Goal: Task Accomplishment & Management: Manage account settings

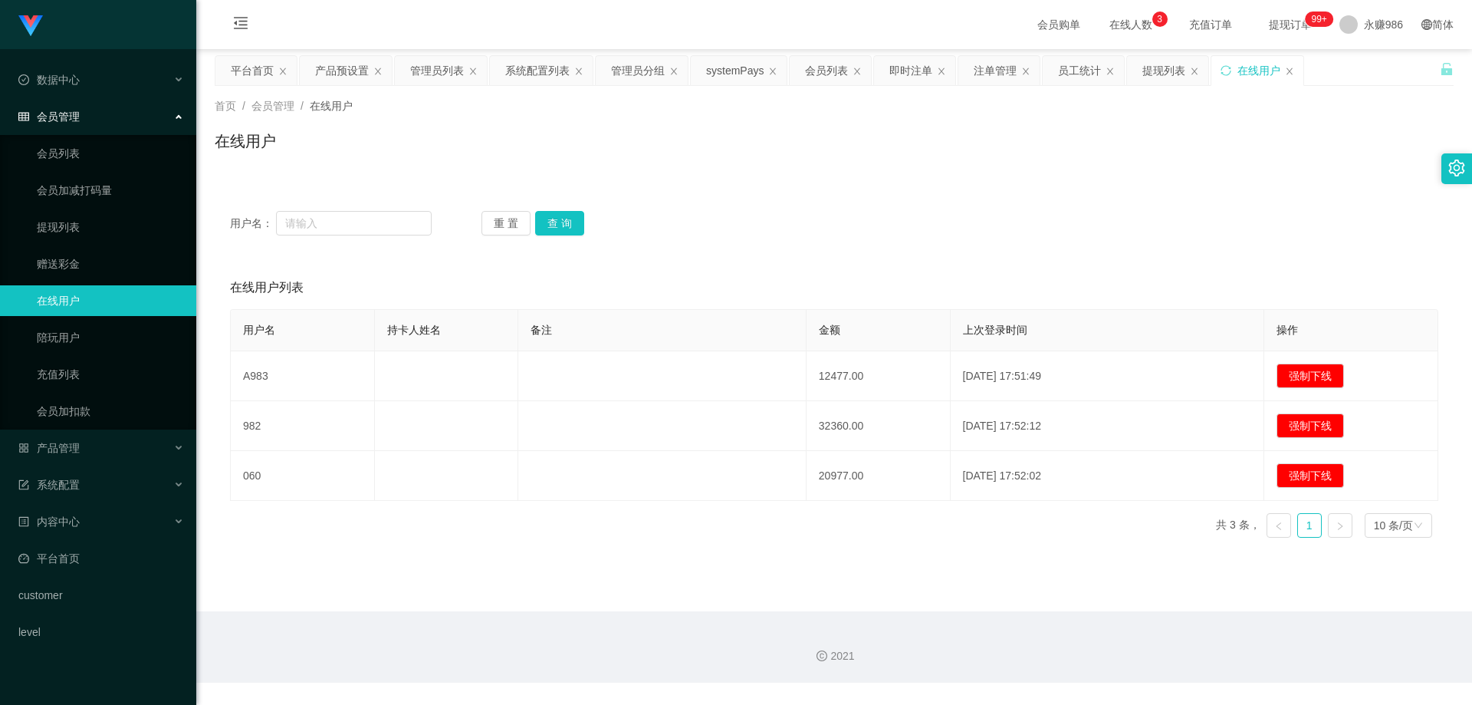
click at [90, 111] on div "会员管理" at bounding box center [98, 116] width 196 height 31
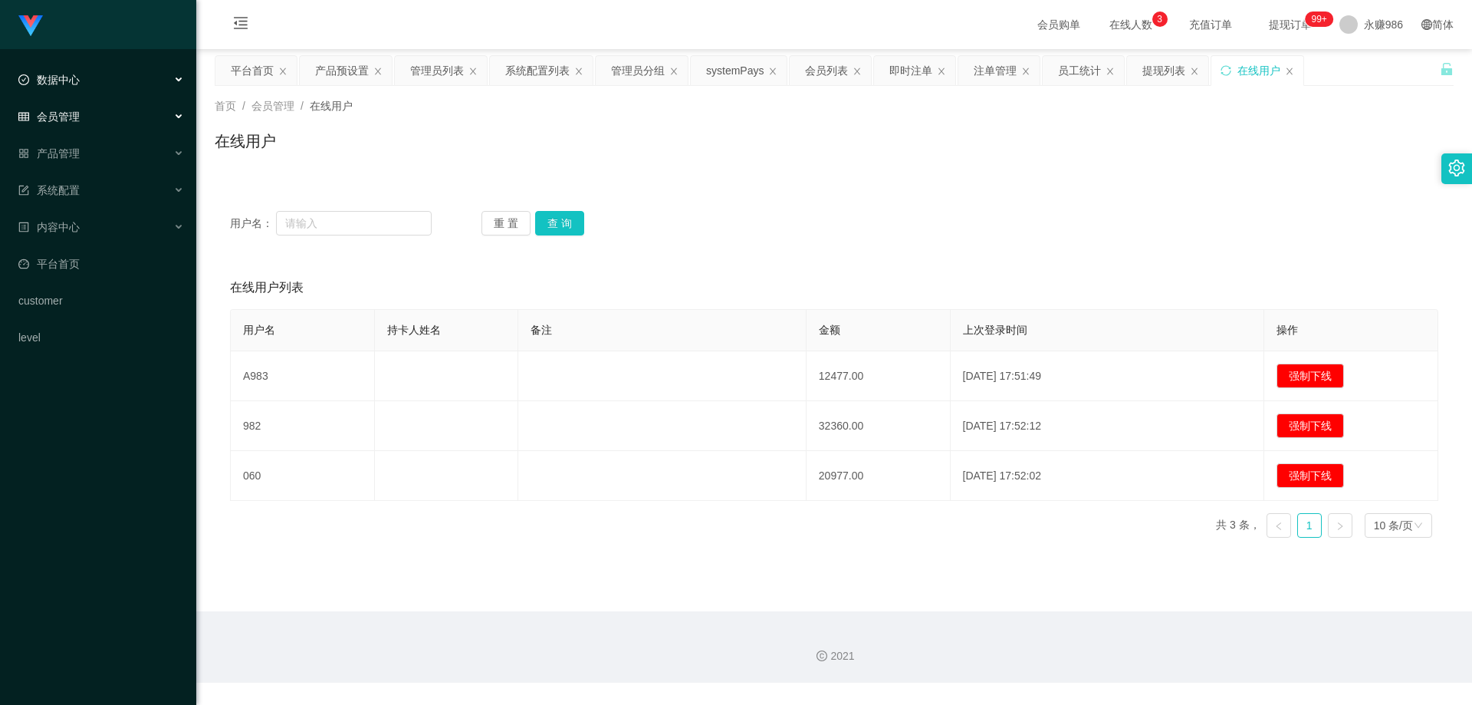
click at [90, 87] on div "数据中心" at bounding box center [98, 79] width 196 height 31
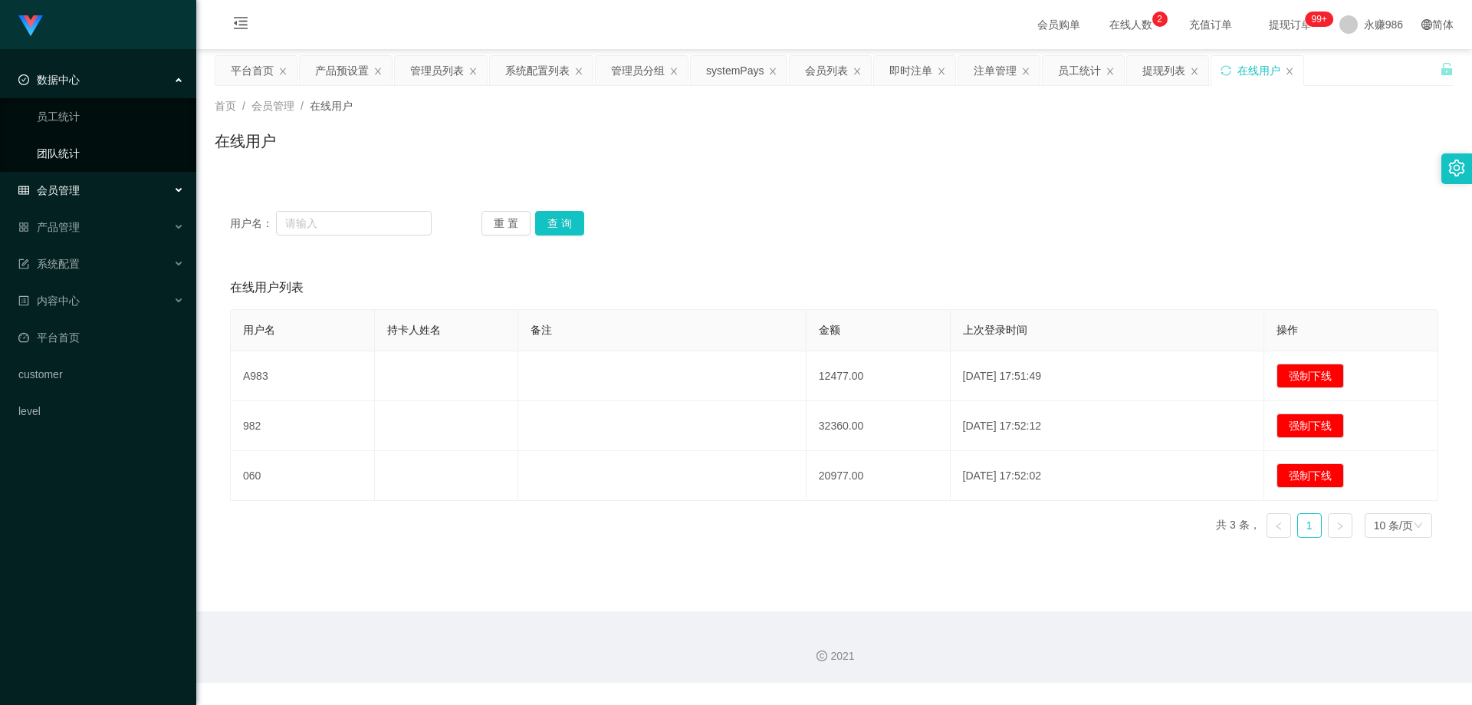
click at [69, 150] on link "团队统计" at bounding box center [110, 153] width 147 height 31
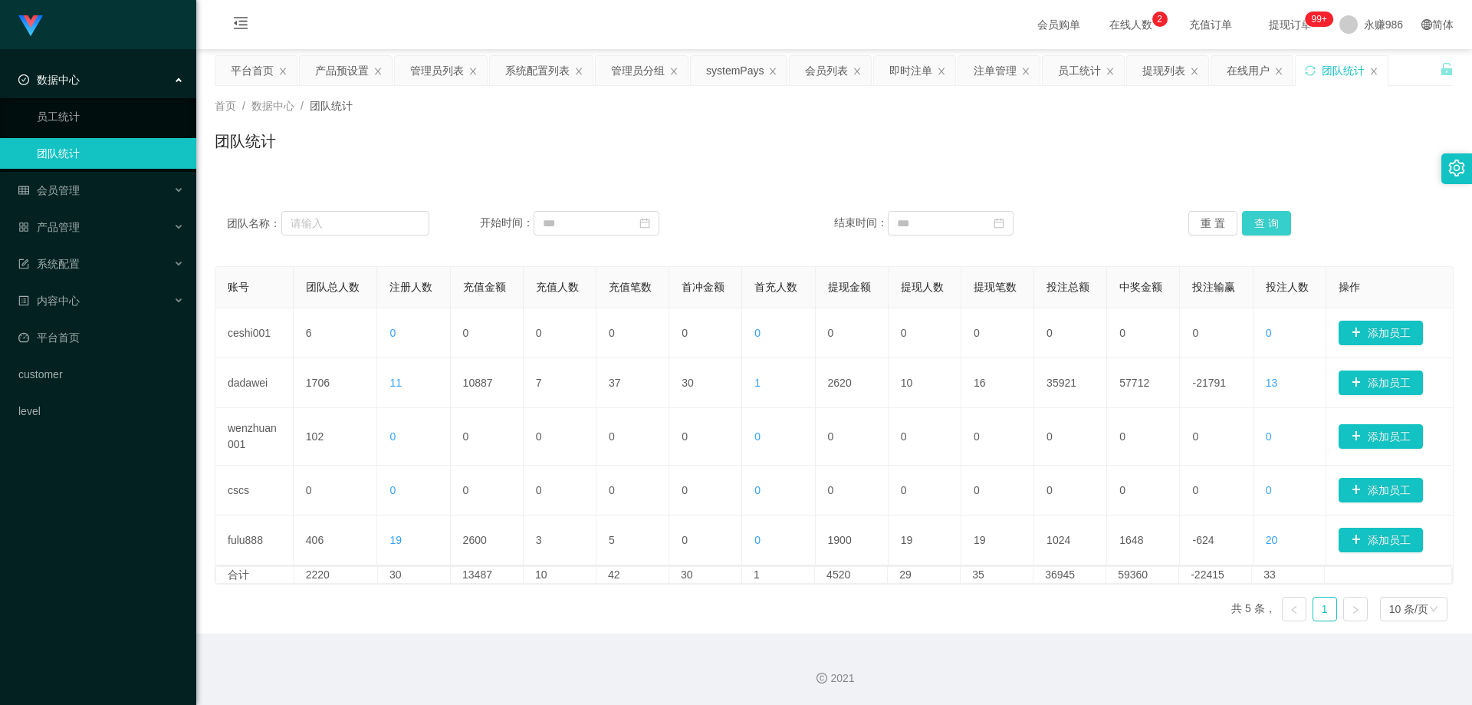
click at [1272, 222] on button "查 询" at bounding box center [1266, 223] width 49 height 25
click at [1270, 224] on button "查 询" at bounding box center [1266, 223] width 49 height 25
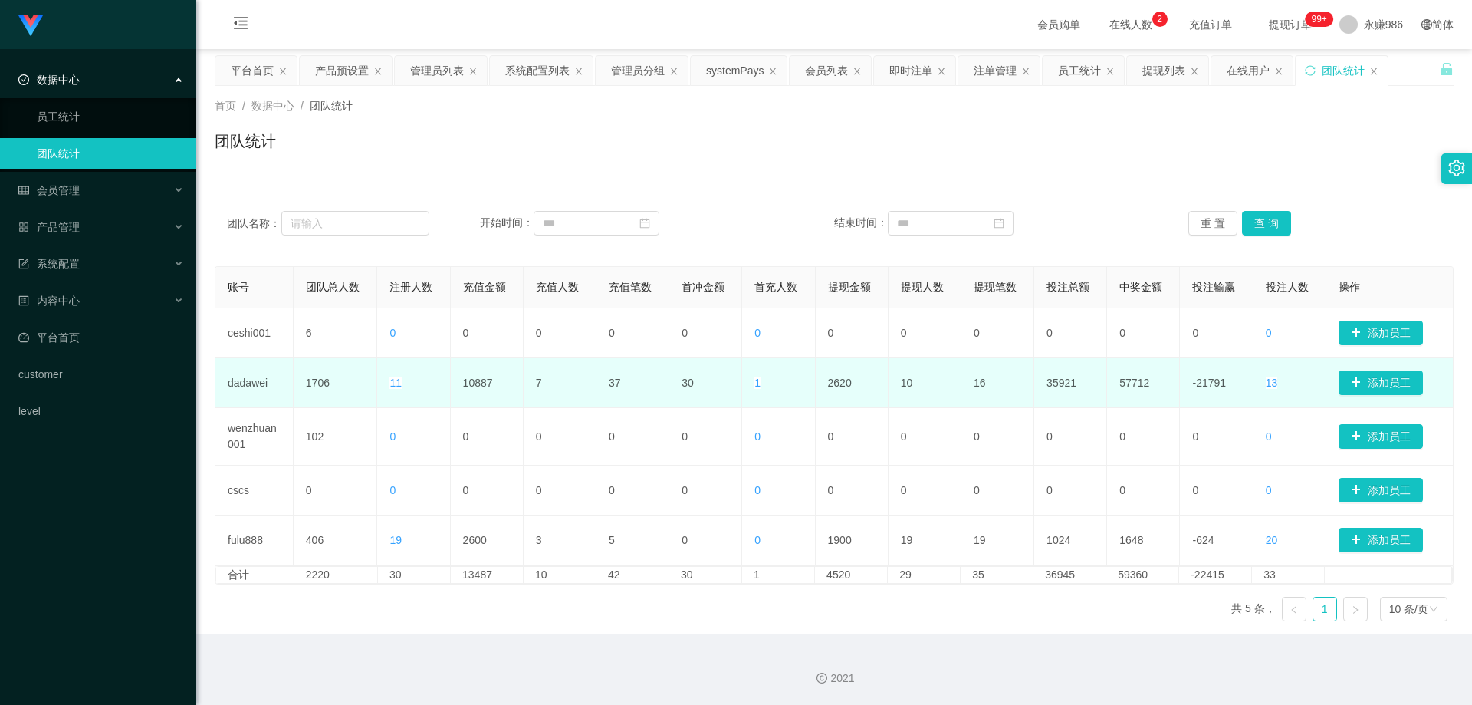
click at [394, 379] on span "11" at bounding box center [395, 382] width 12 height 12
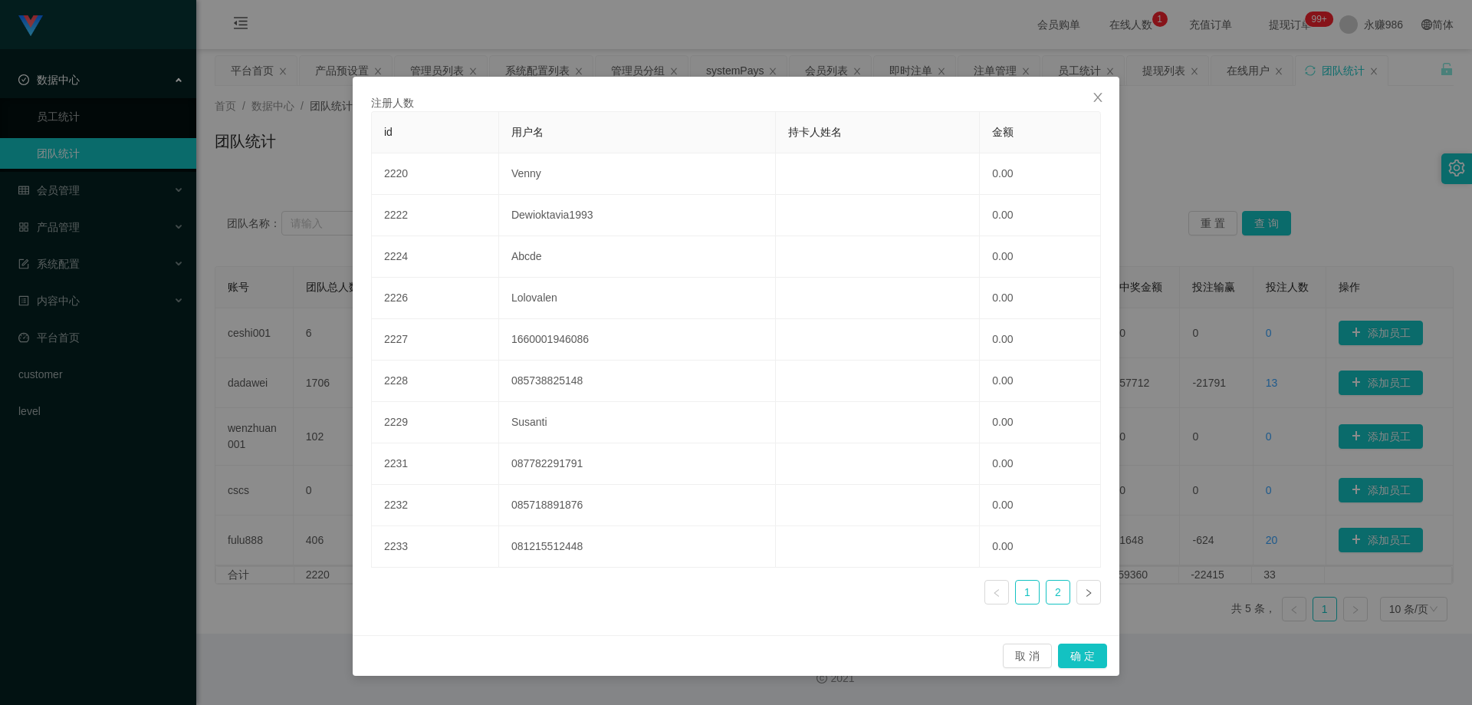
click at [1061, 590] on link "2" at bounding box center [1057, 591] width 23 height 23
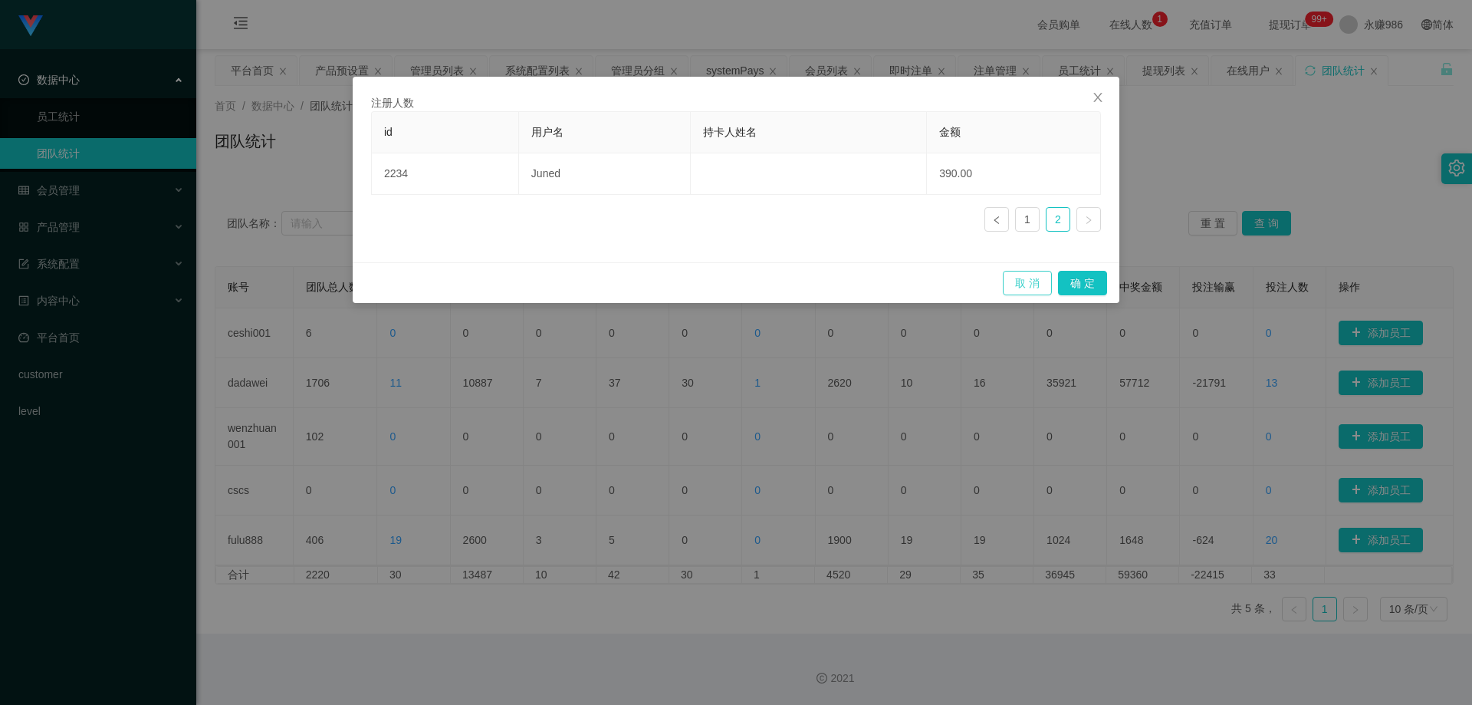
click at [1035, 291] on button "取 消" at bounding box center [1027, 283] width 49 height 25
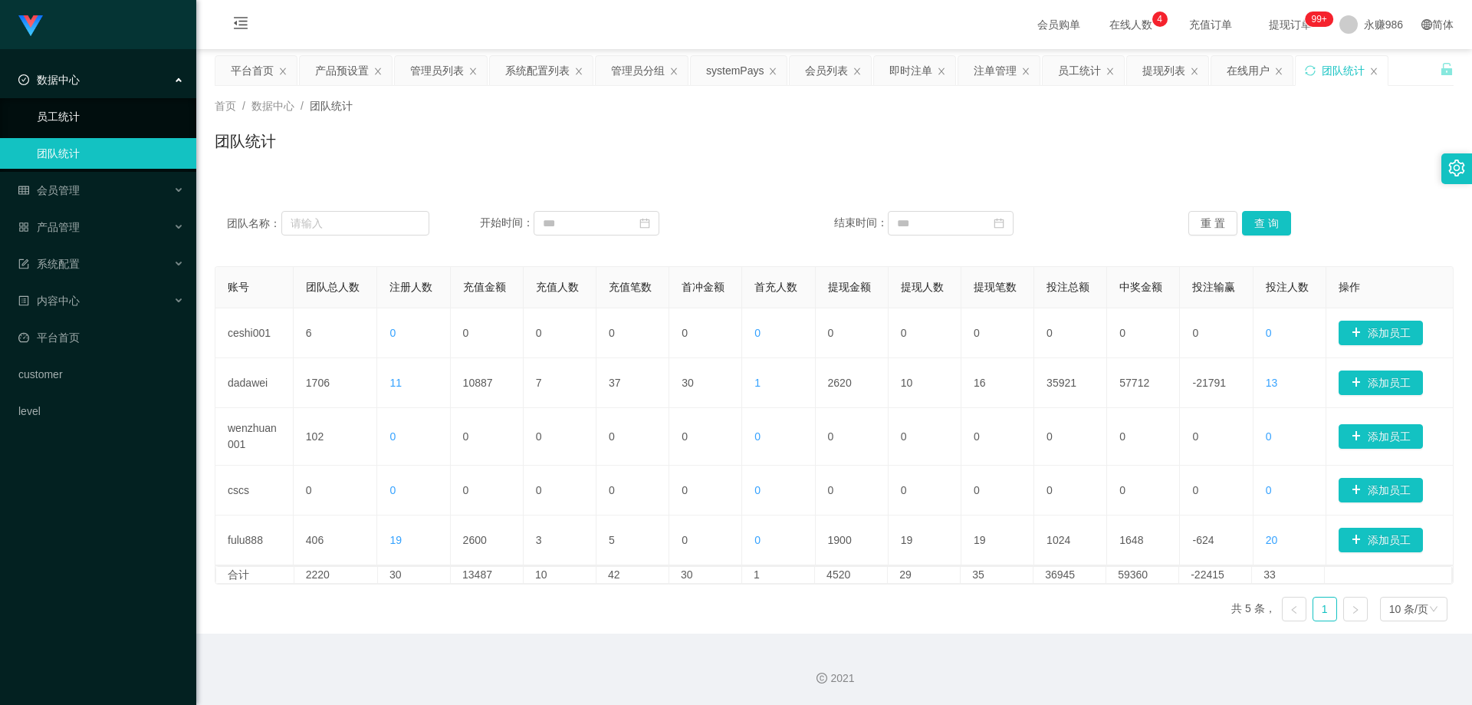
click at [107, 119] on link "员工统计" at bounding box center [110, 116] width 147 height 31
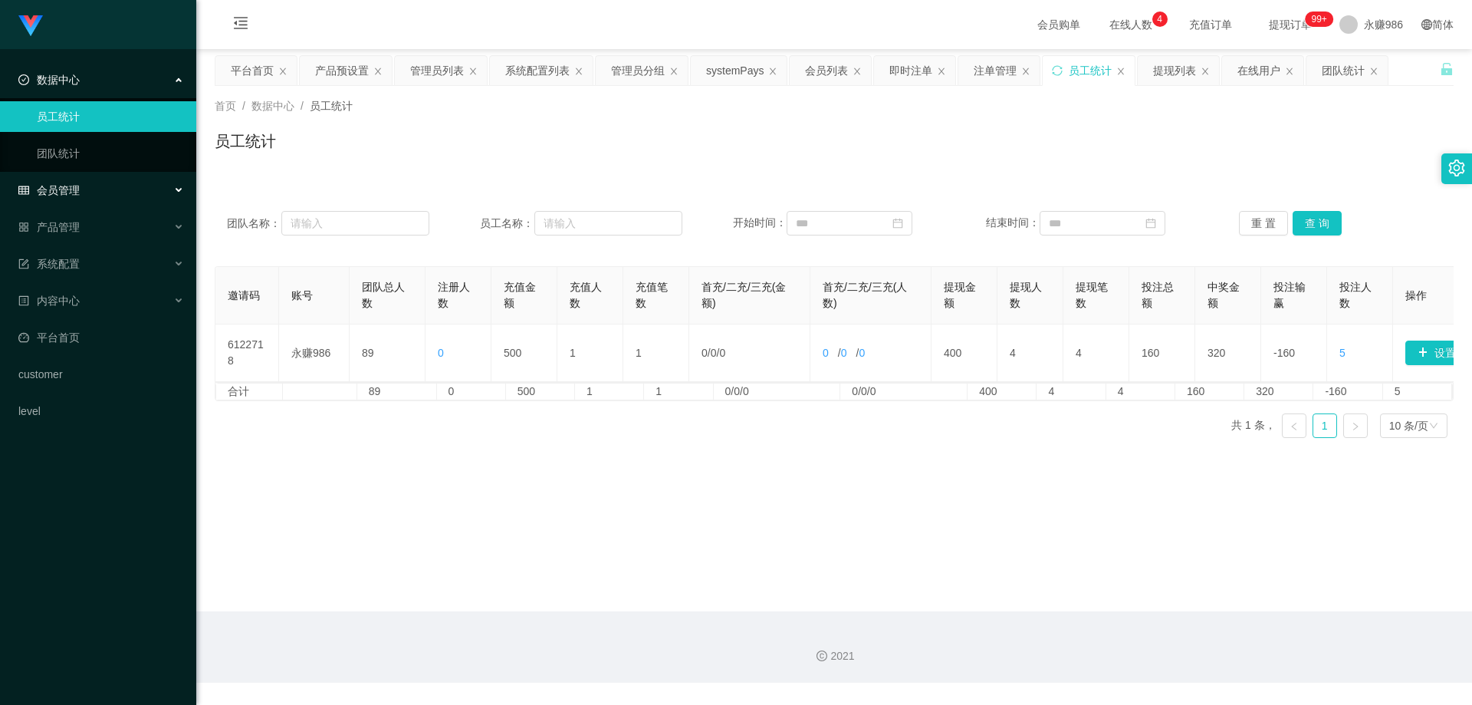
click at [86, 194] on div "会员管理" at bounding box center [98, 190] width 196 height 31
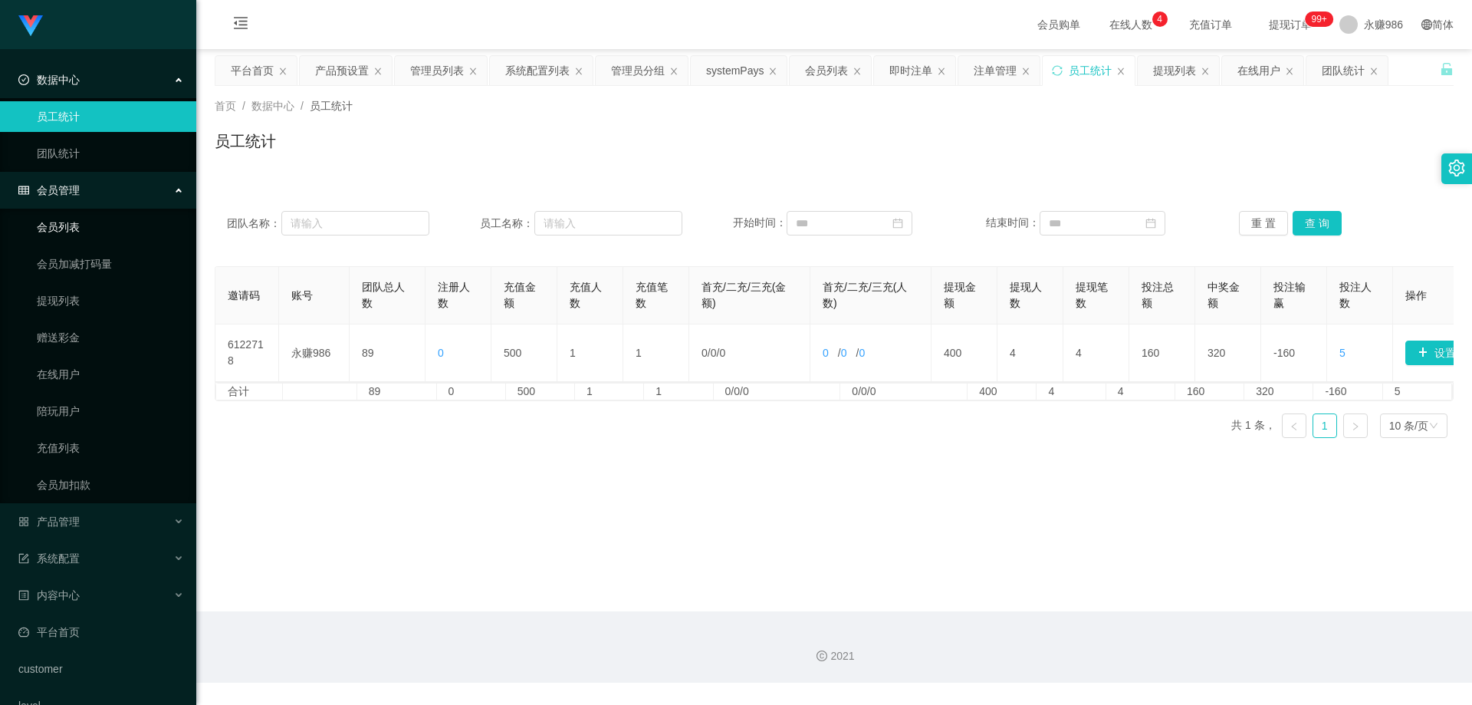
click at [68, 215] on link "会员列表" at bounding box center [110, 227] width 147 height 31
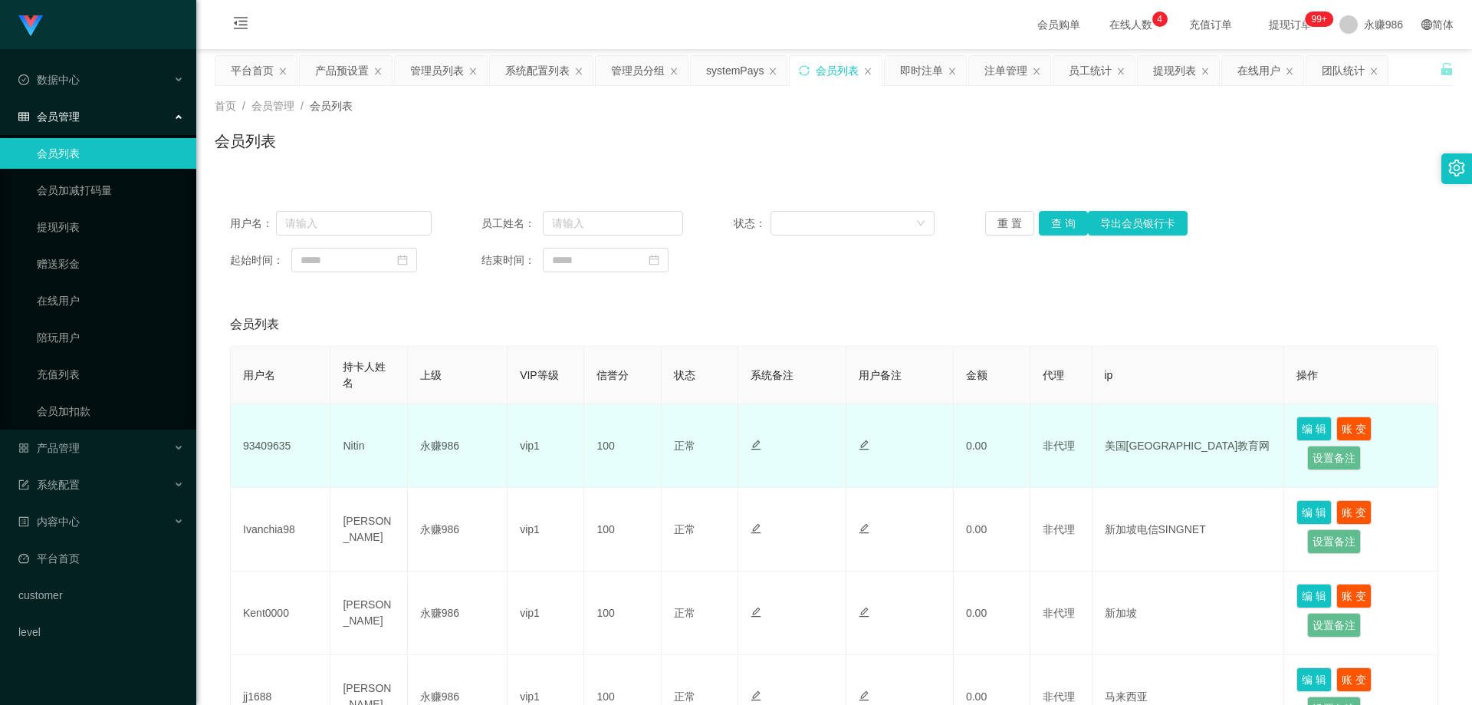
click at [273, 443] on td "93409635" at bounding box center [281, 446] width 100 height 84
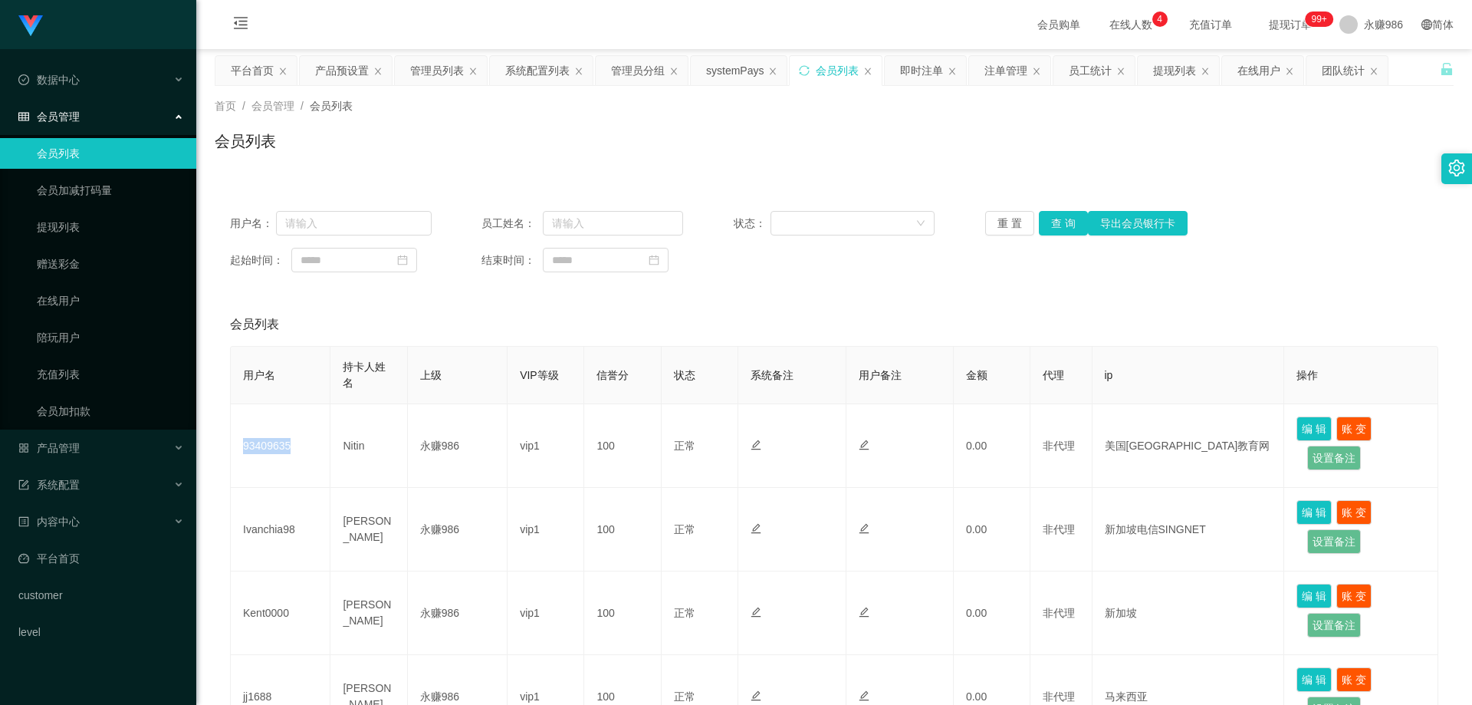
copy td "93409635"
click at [1051, 218] on button "查 询" at bounding box center [1063, 223] width 49 height 25
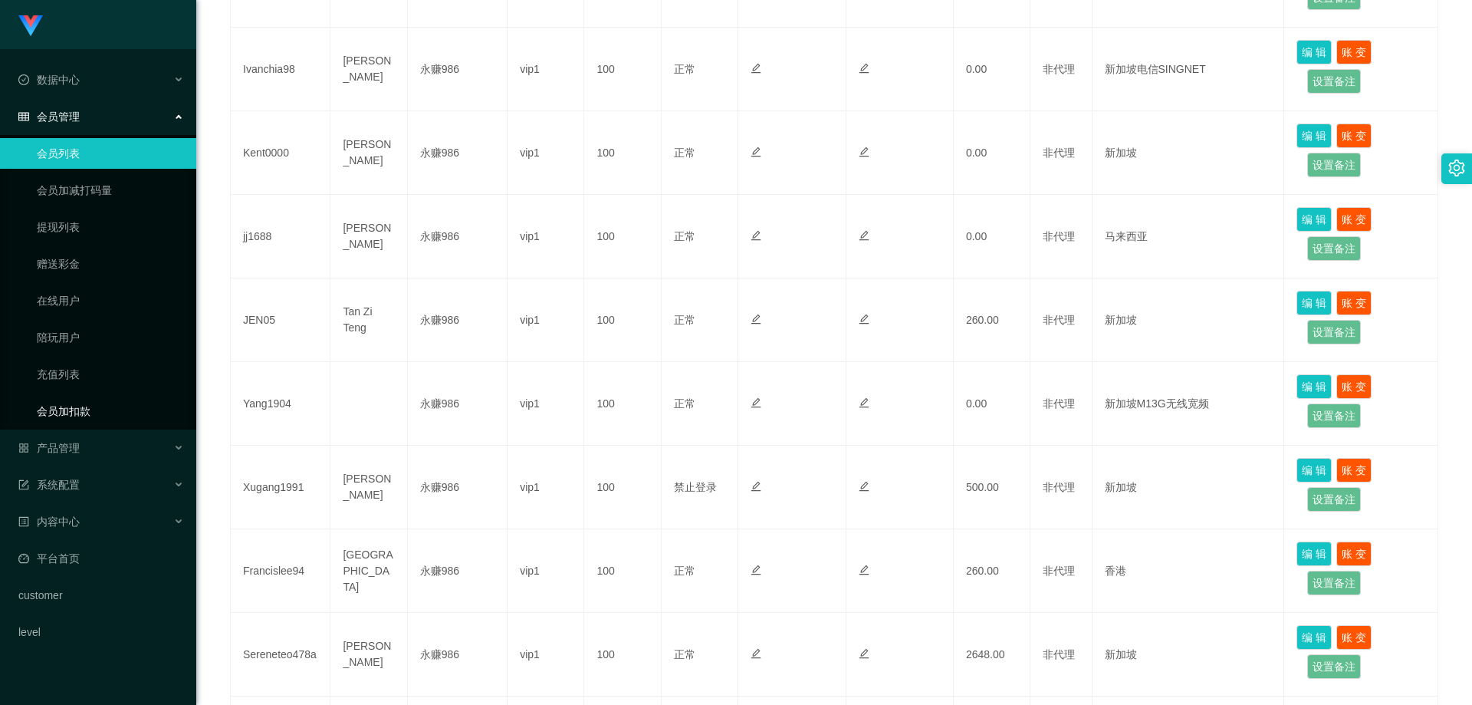
scroll to position [613, 0]
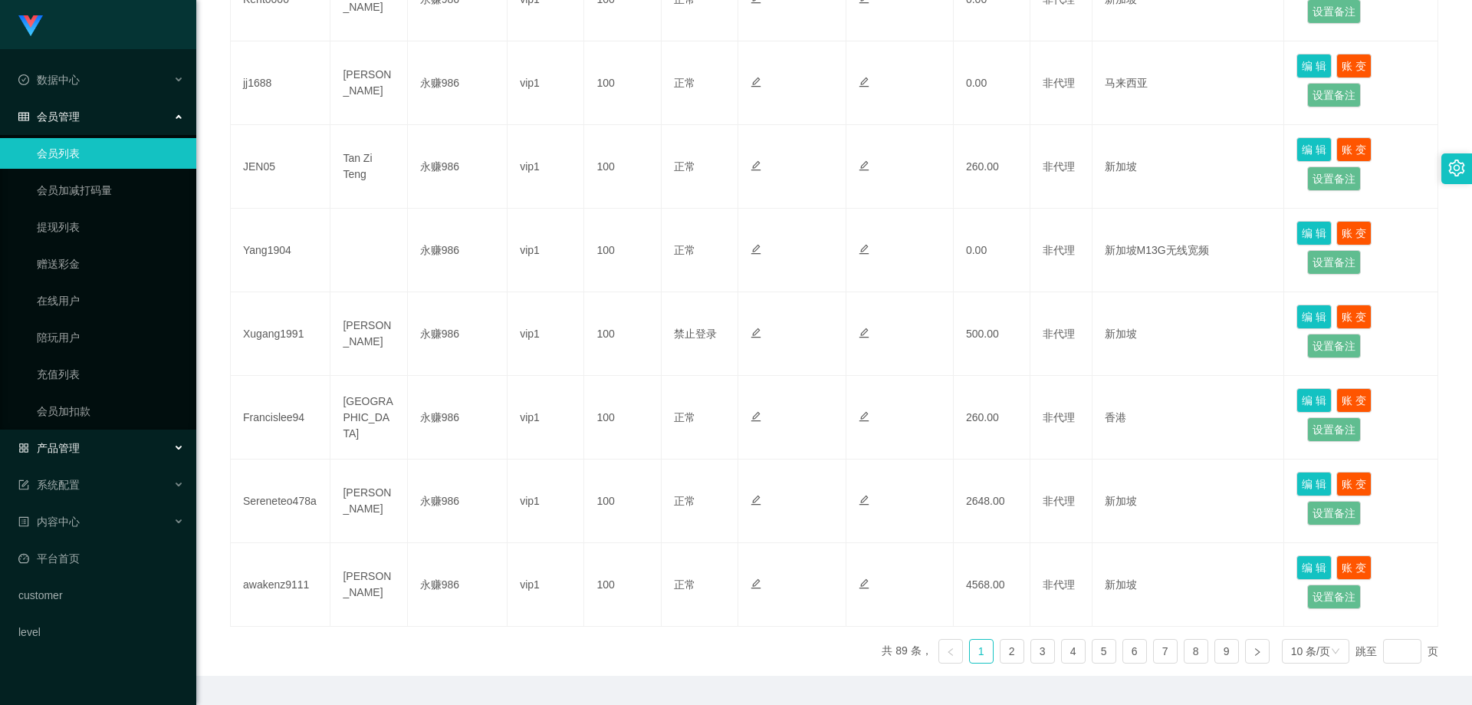
click at [100, 443] on div "产品管理" at bounding box center [98, 447] width 196 height 31
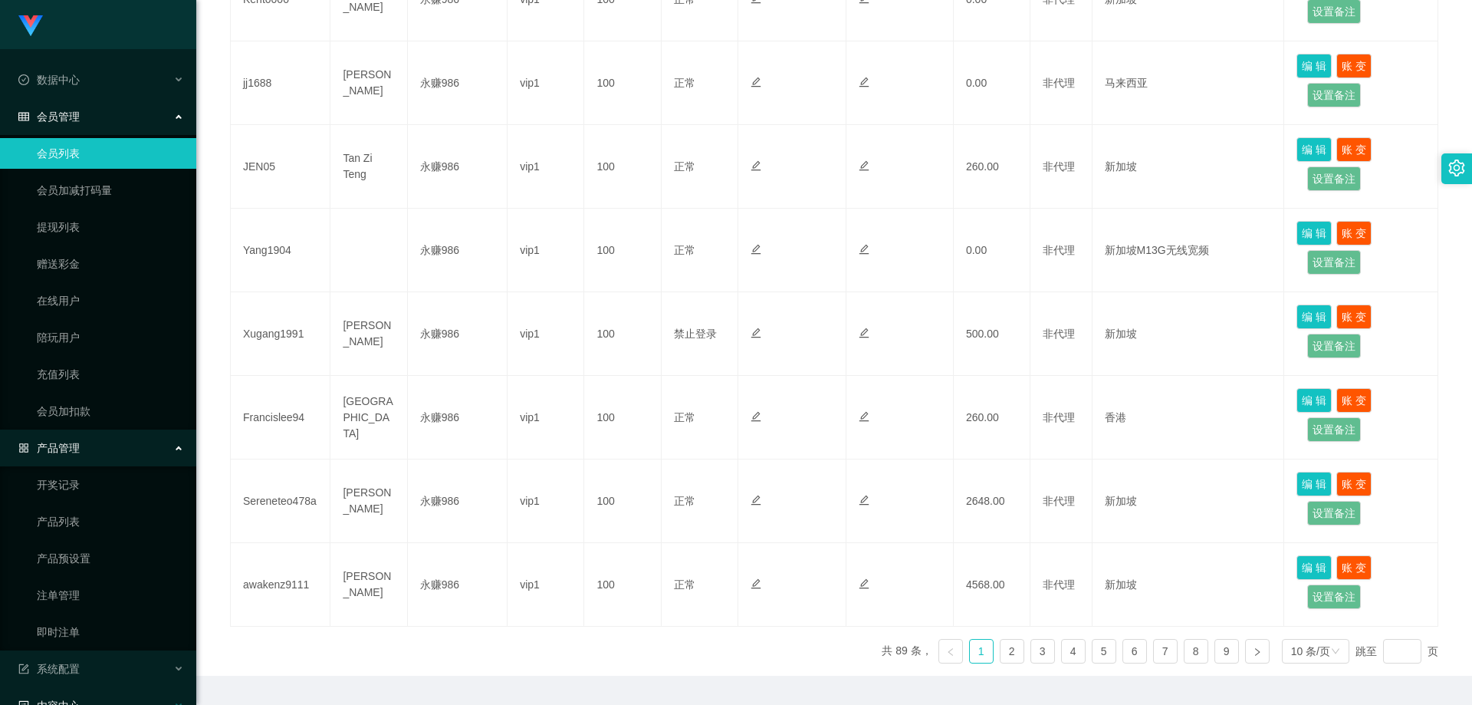
scroll to position [142, 0]
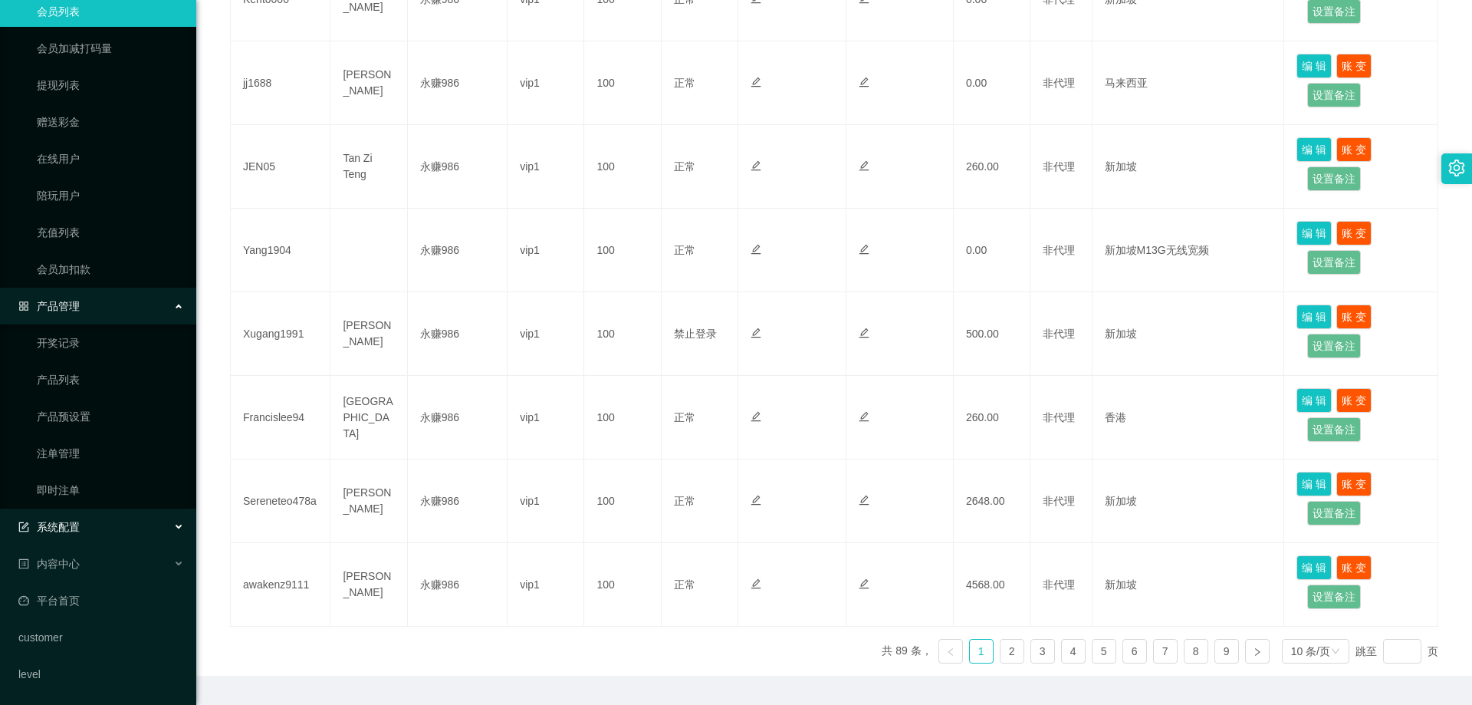
click at [122, 539] on div "系统配置" at bounding box center [98, 526] width 196 height 31
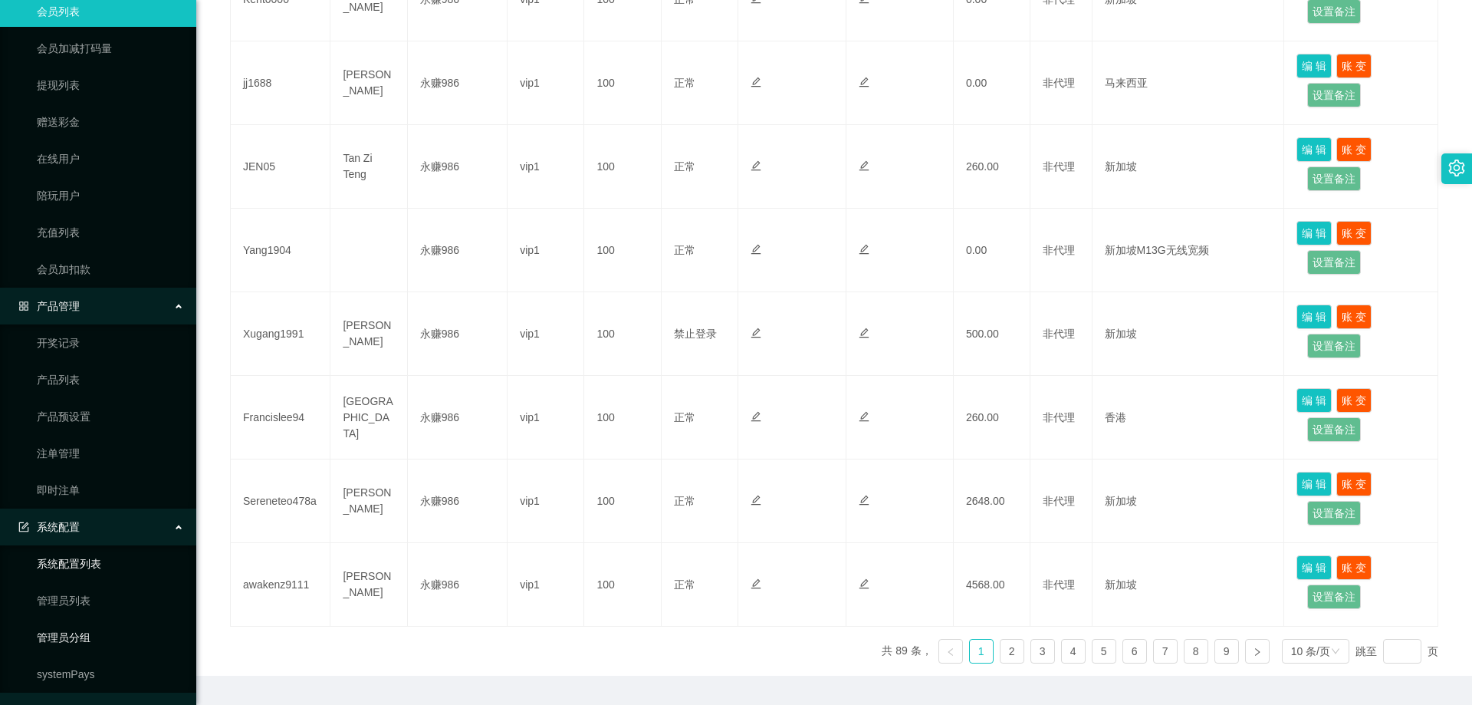
scroll to position [289, 0]
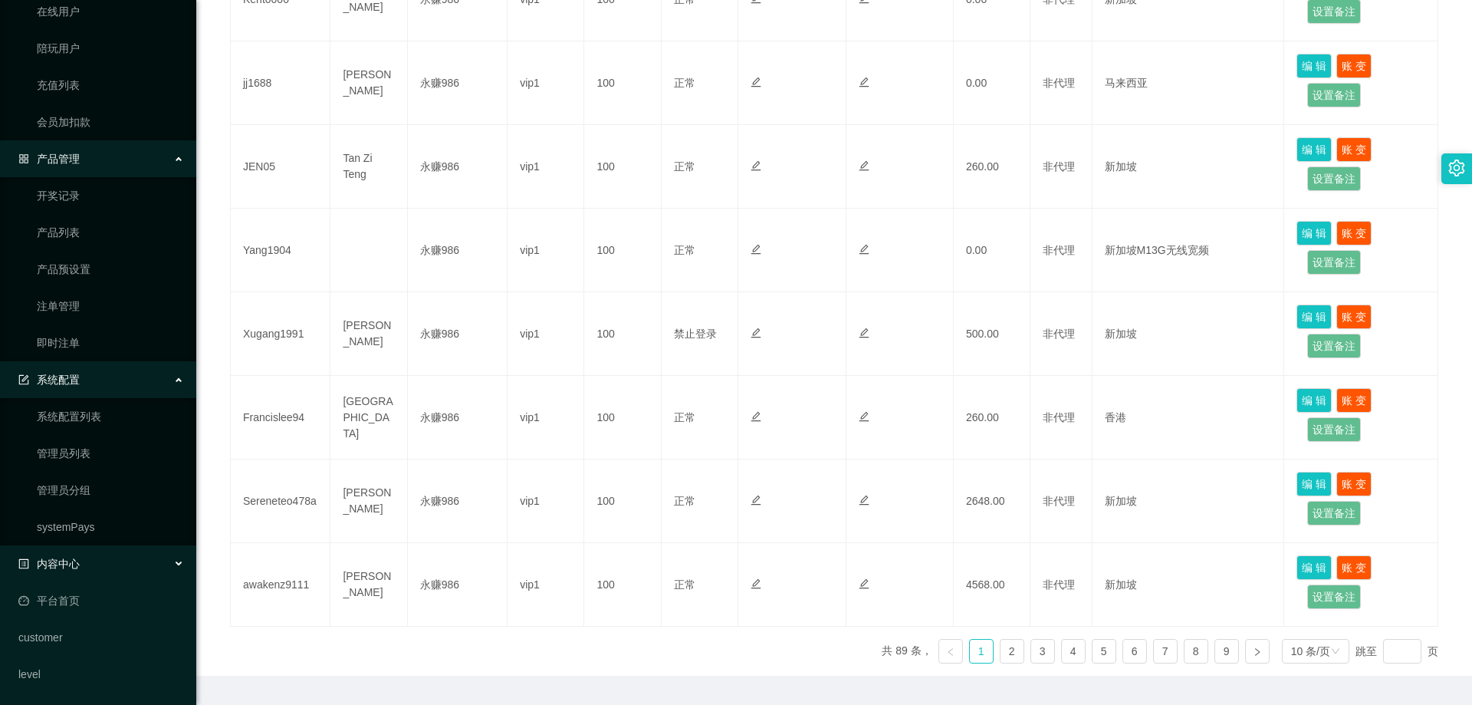
click at [127, 573] on div "内容中心" at bounding box center [98, 563] width 196 height 31
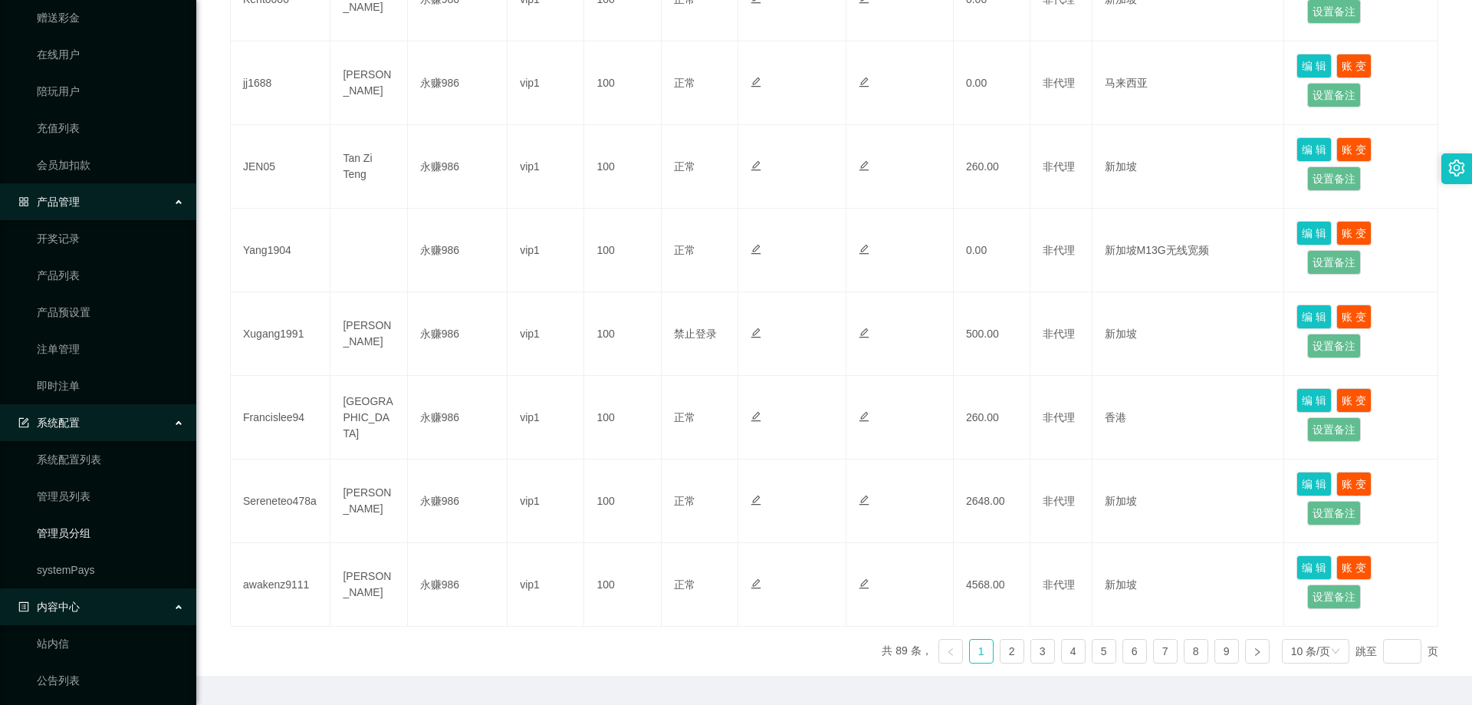
scroll to position [16, 0]
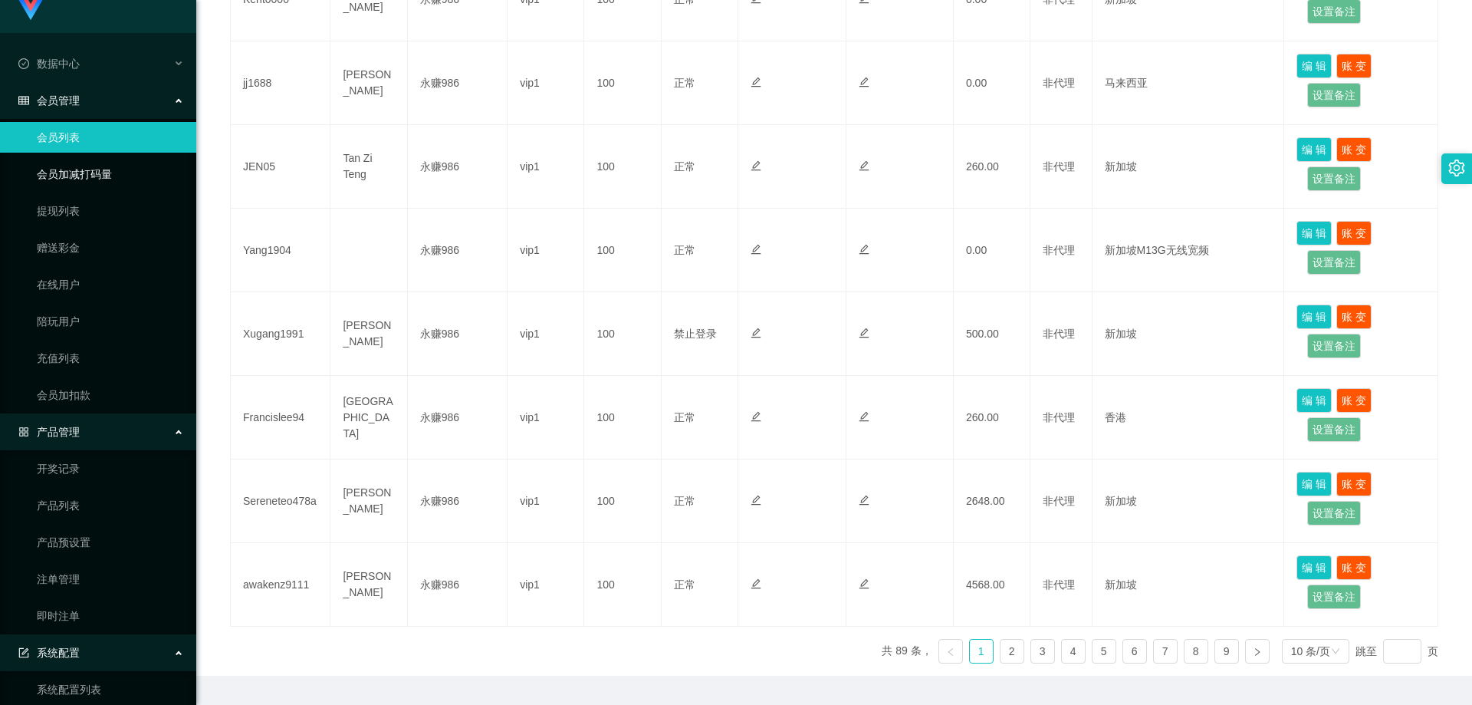
click at [65, 175] on link "会员加减打码量" at bounding box center [110, 174] width 147 height 31
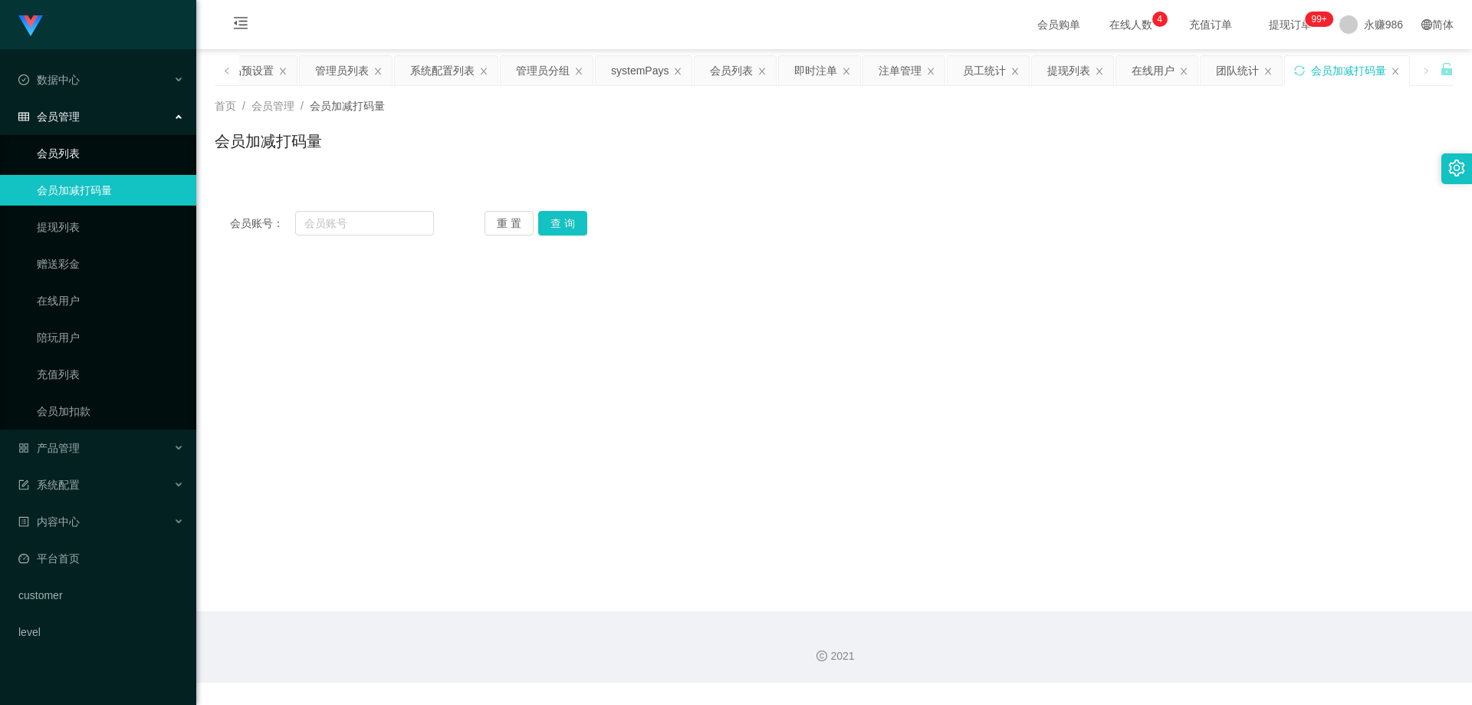
click at [84, 150] on link "会员列表" at bounding box center [110, 153] width 147 height 31
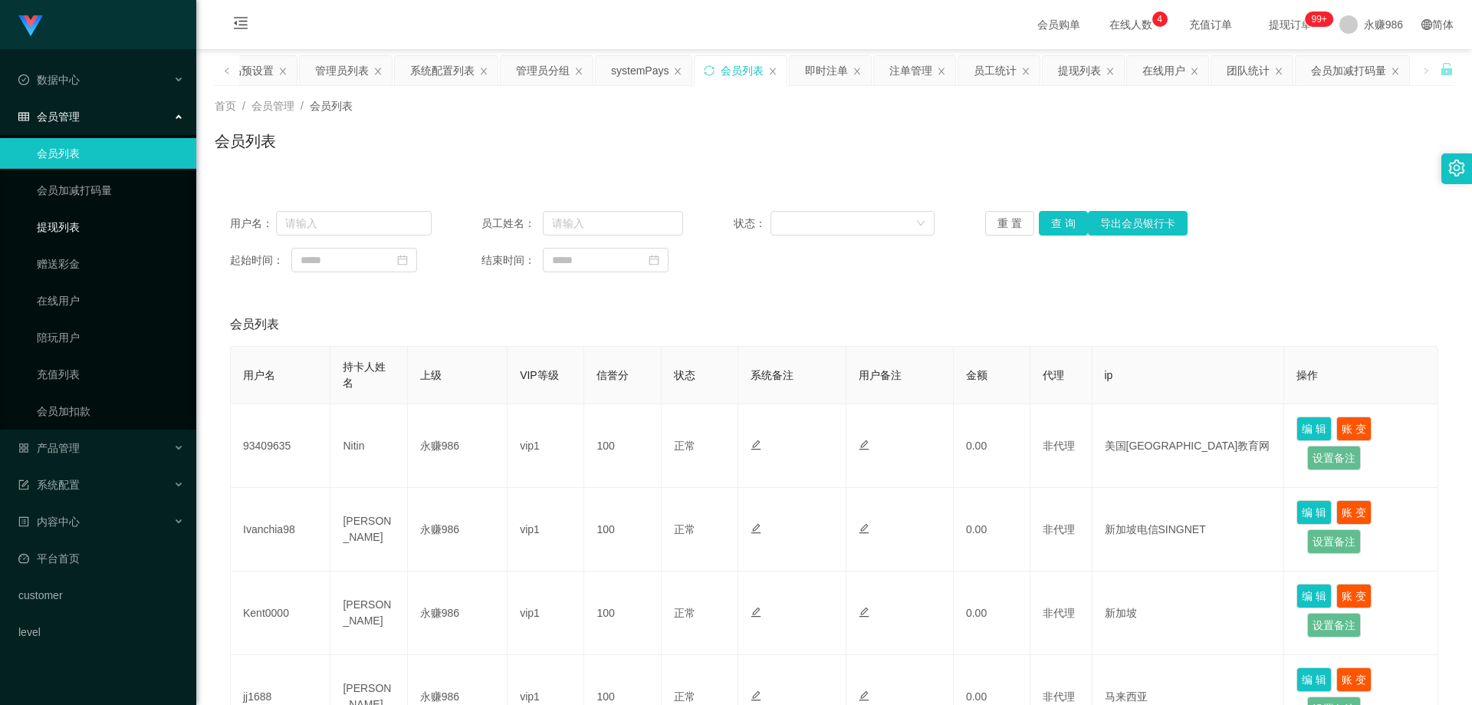
click at [81, 226] on link "提现列表" at bounding box center [110, 227] width 147 height 31
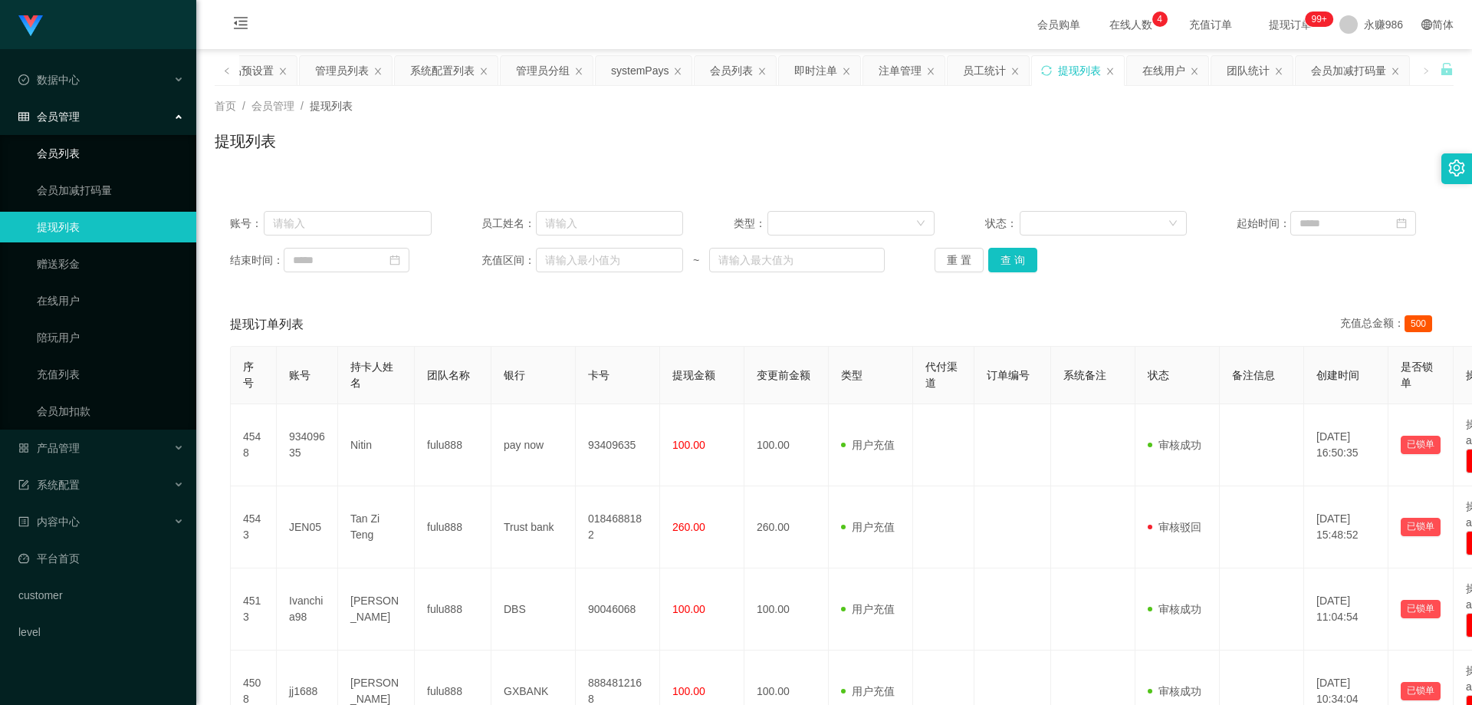
click at [79, 160] on link "会员列表" at bounding box center [110, 153] width 147 height 31
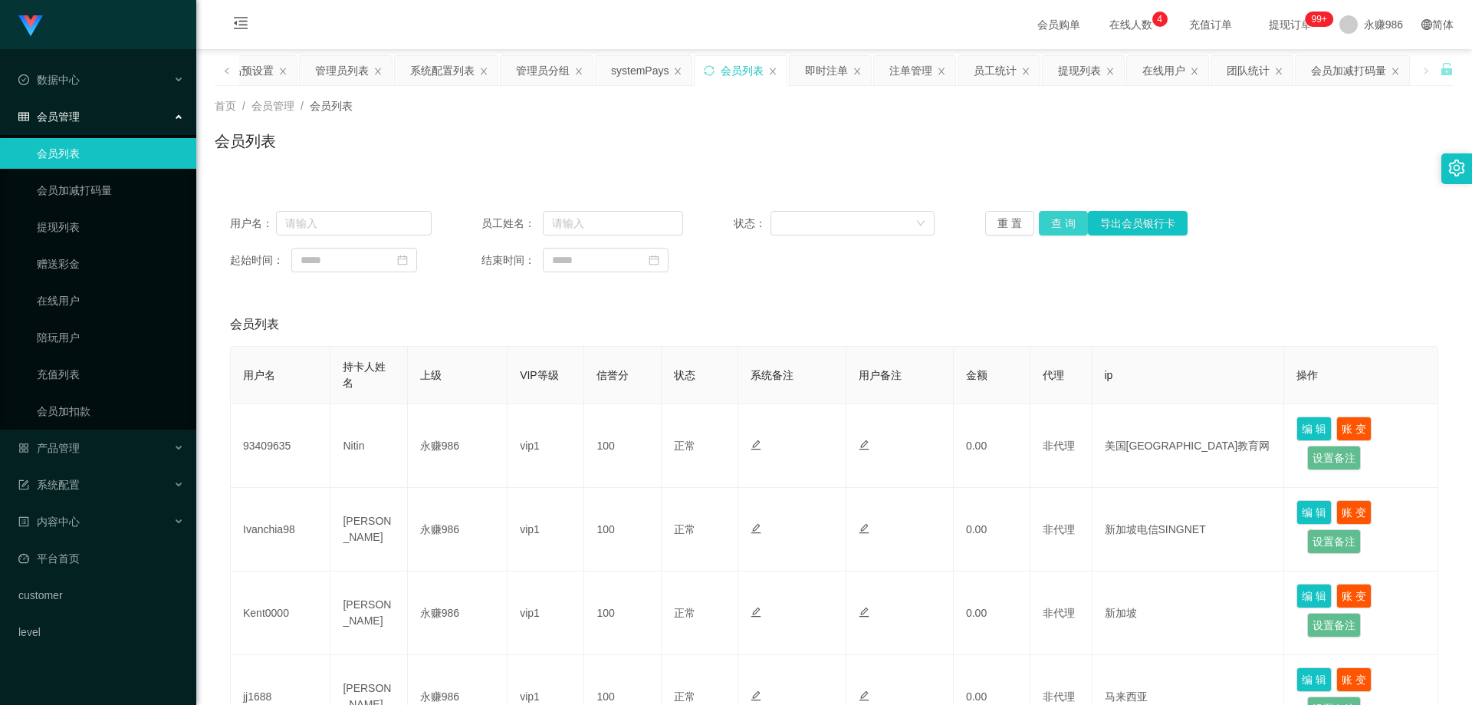
click at [1071, 218] on button "查 询" at bounding box center [1063, 223] width 49 height 25
click at [121, 475] on div "系统配置" at bounding box center [98, 484] width 196 height 31
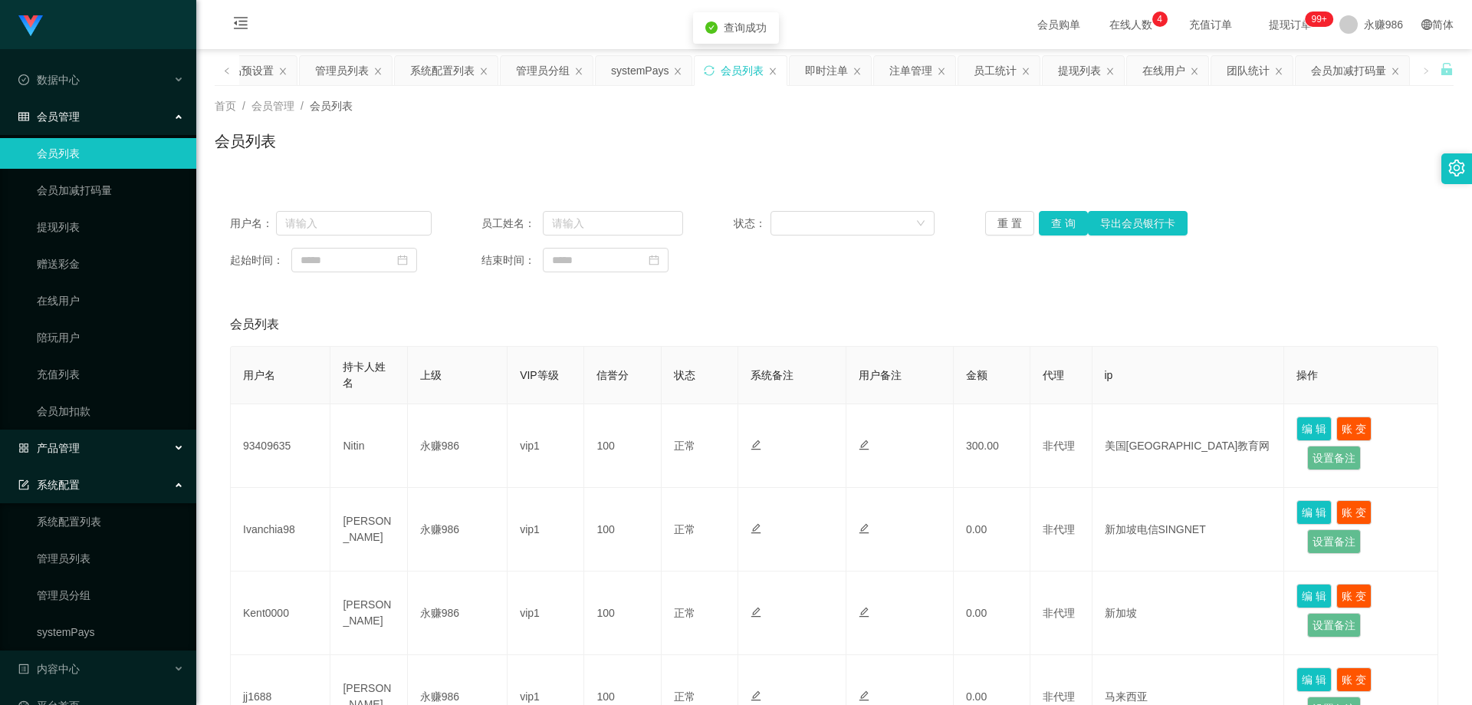
click at [100, 447] on div "产品管理" at bounding box center [98, 447] width 196 height 31
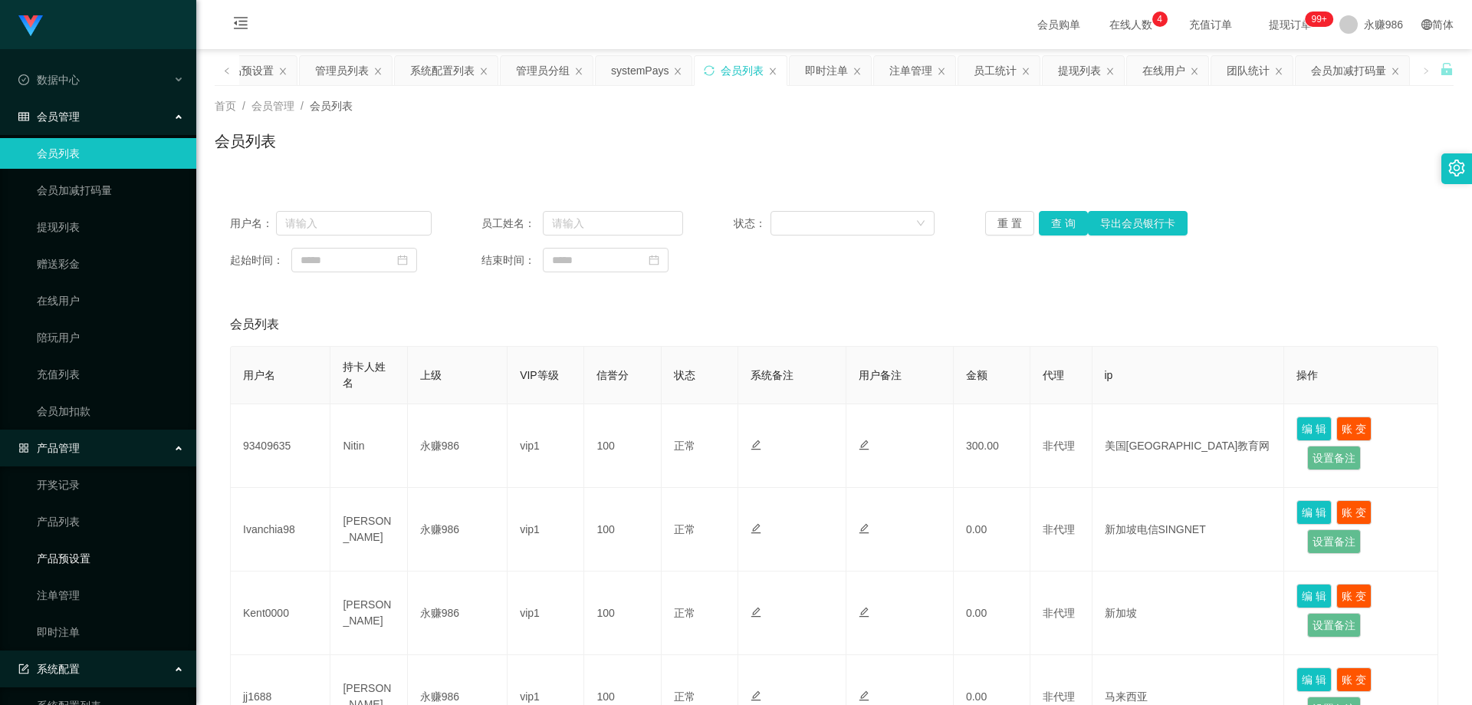
click at [87, 554] on link "产品预设置" at bounding box center [110, 558] width 147 height 31
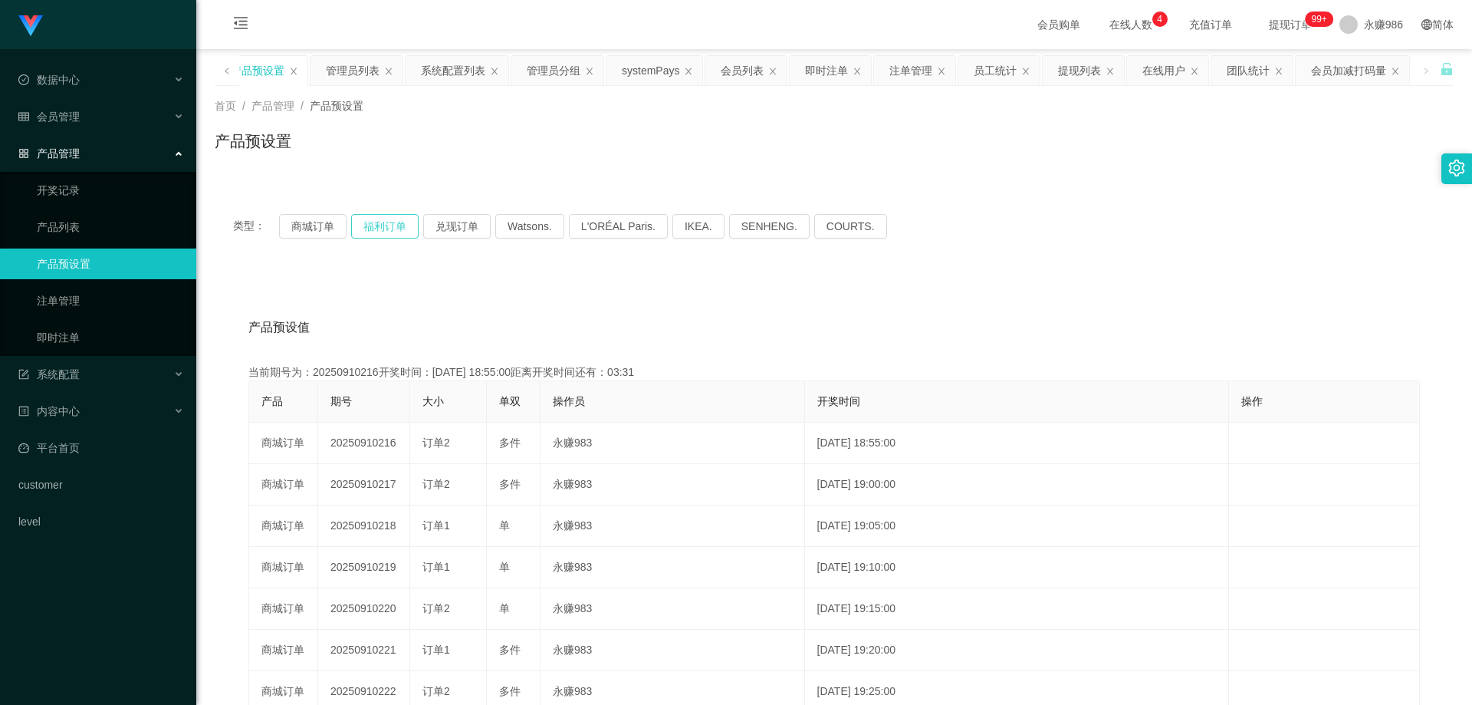
click at [408, 232] on button "福利订单" at bounding box center [384, 226] width 67 height 25
click at [327, 238] on div "类型： 商城订单 福利订单 兑现订单 Watsons. L'ORÉAL Paris. IKEA. [GEOGRAPHIC_DATA]. COURTS." at bounding box center [834, 225] width 1239 height 61
click at [327, 225] on button "商城订单" at bounding box center [312, 226] width 67 height 25
click at [387, 225] on button "福利订单" at bounding box center [384, 226] width 67 height 25
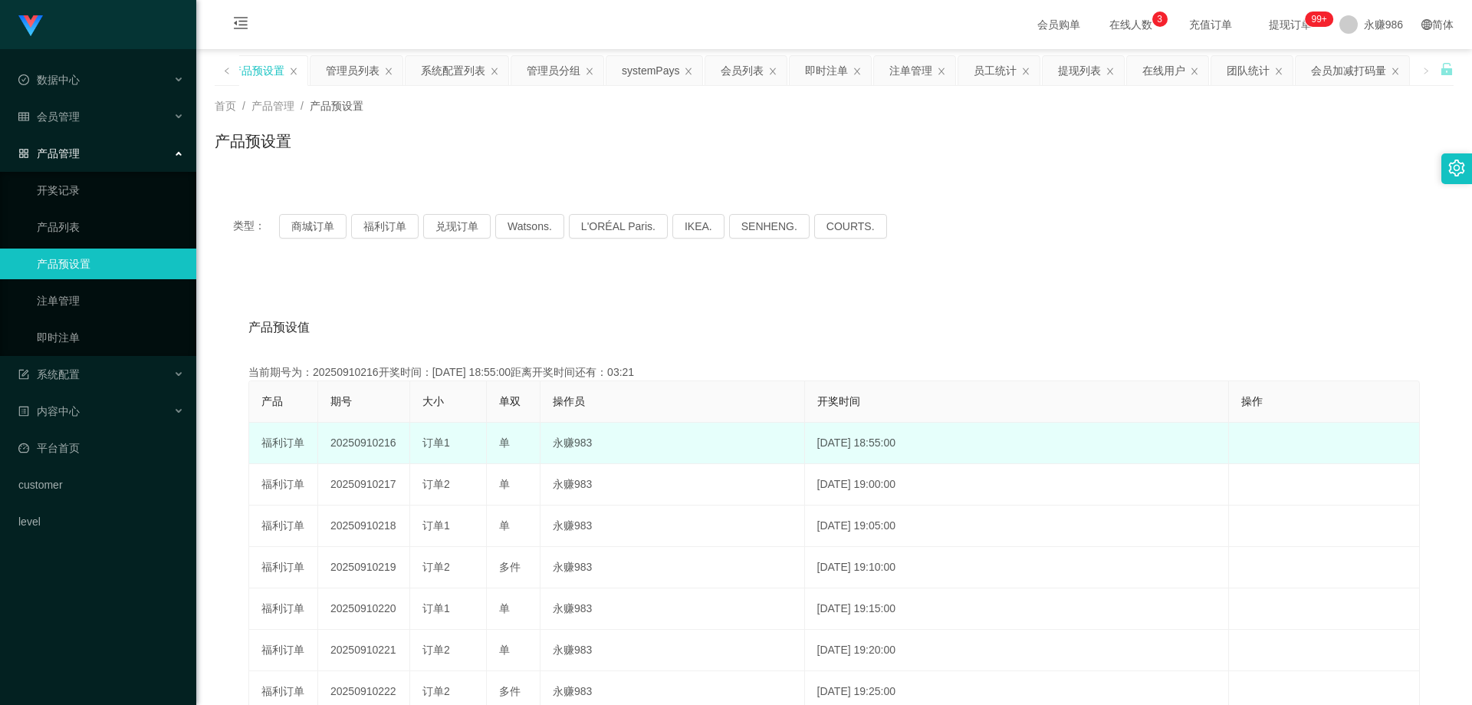
drag, startPoint x: 393, startPoint y: 448, endPoint x: 377, endPoint y: 448, distance: 16.1
click at [377, 448] on td "20250910216" at bounding box center [364, 442] width 92 height 41
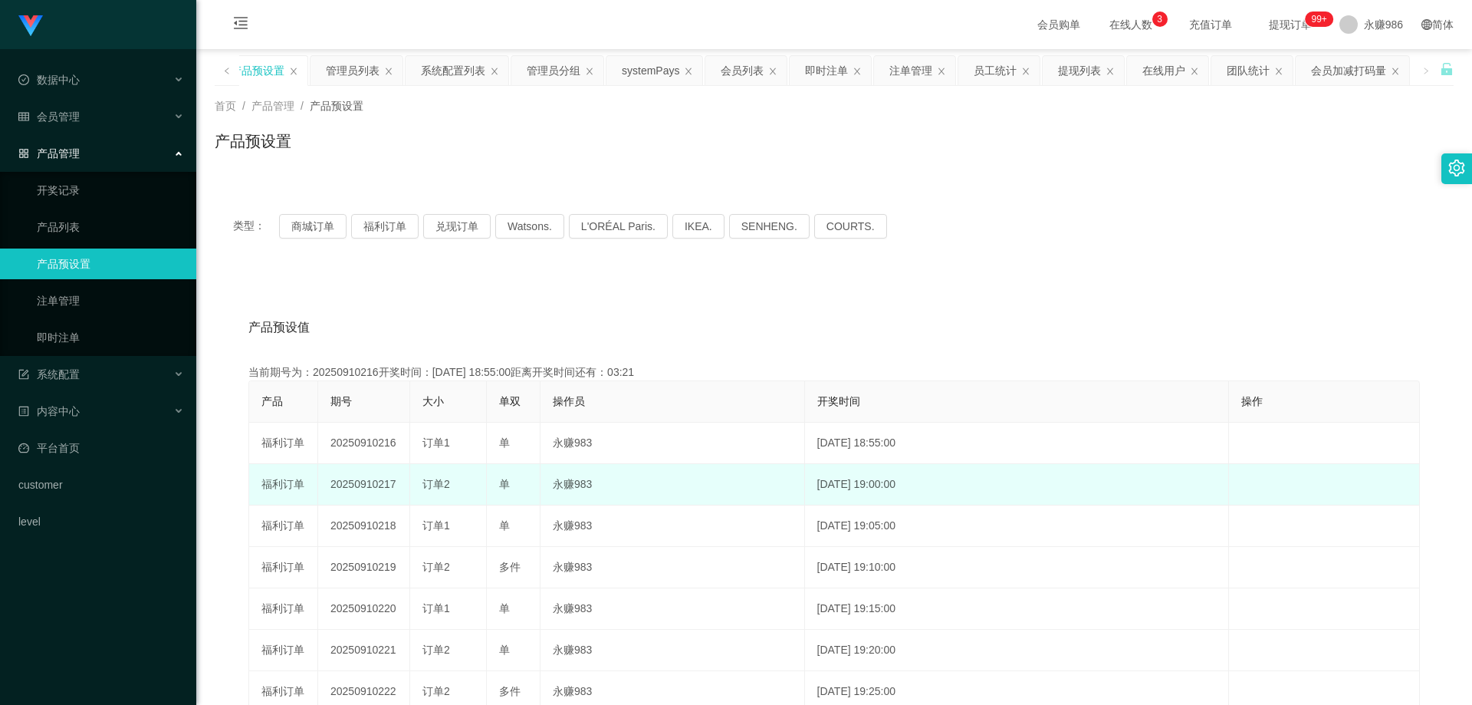
copy td "216"
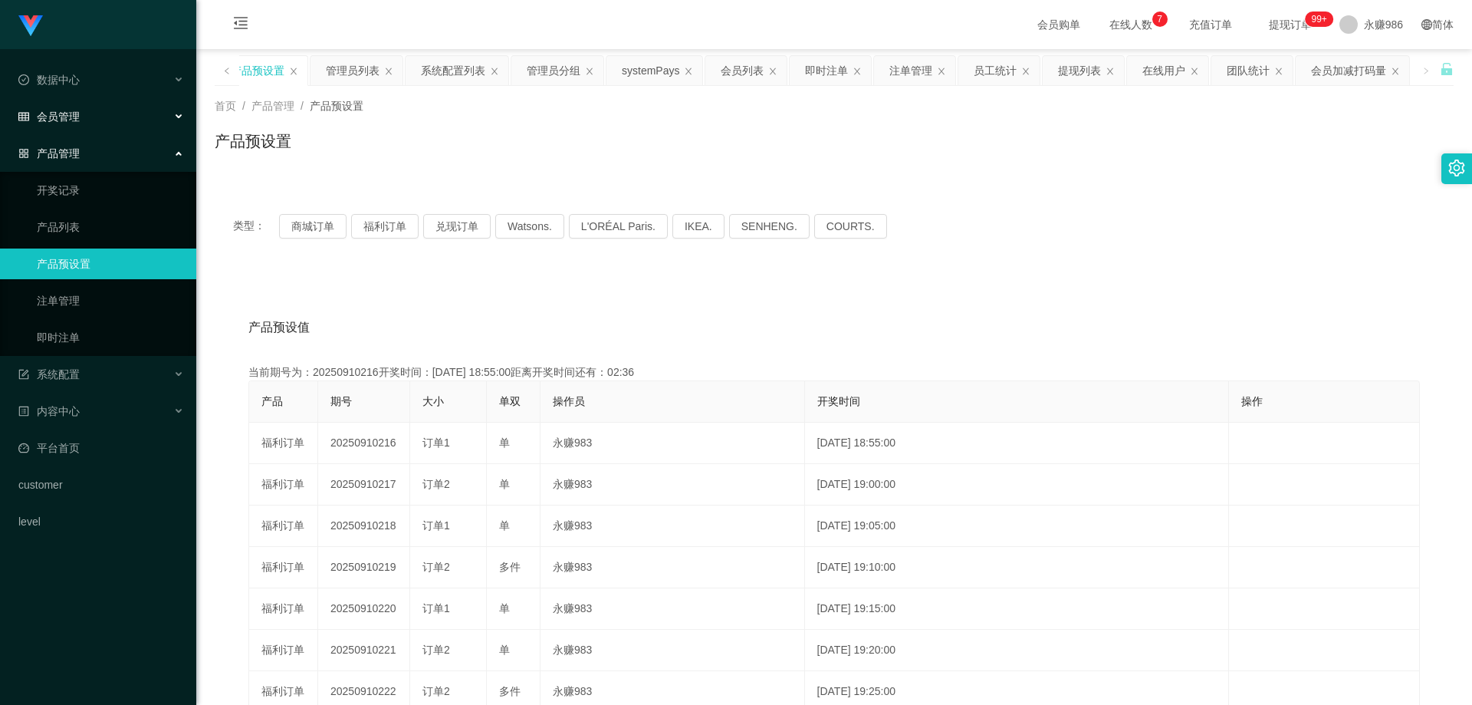
click at [111, 110] on div "会员管理" at bounding box center [98, 116] width 196 height 31
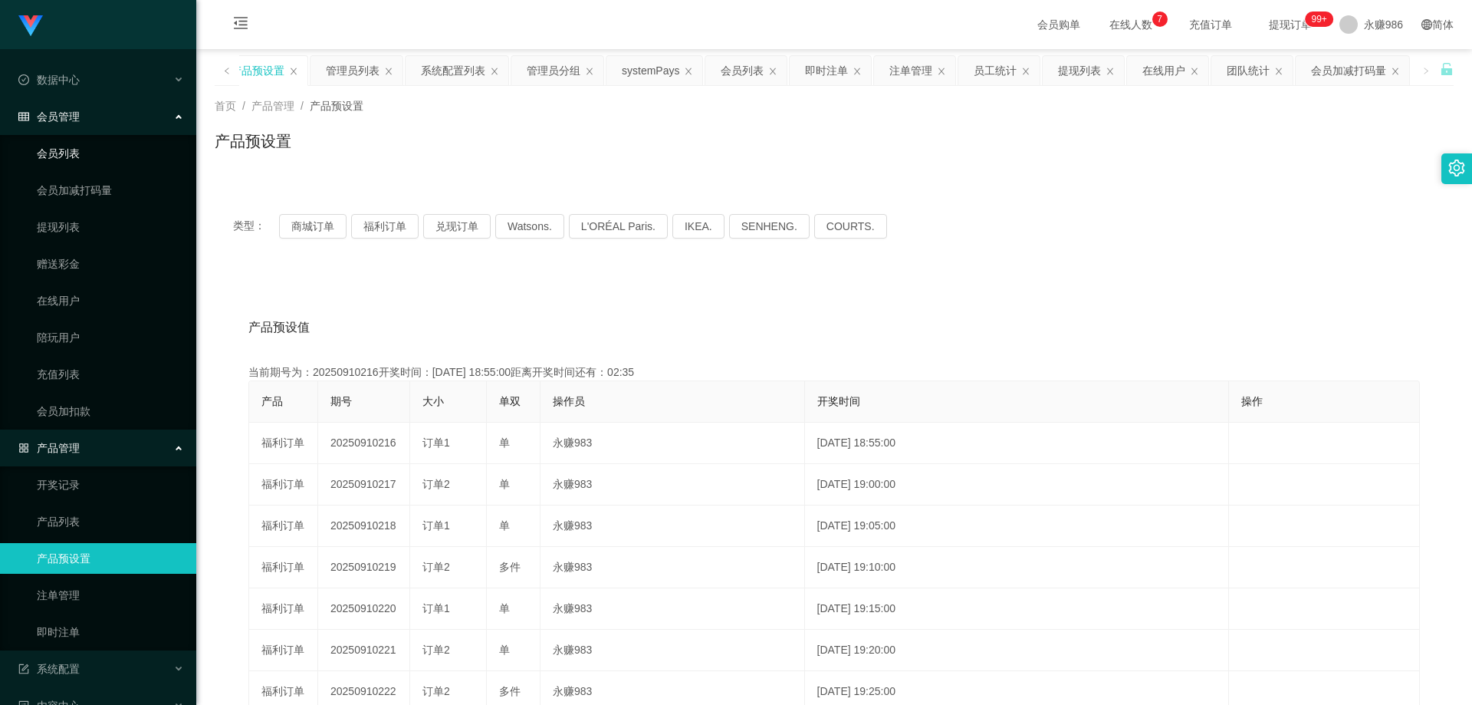
click at [87, 140] on link "会员列表" at bounding box center [110, 153] width 147 height 31
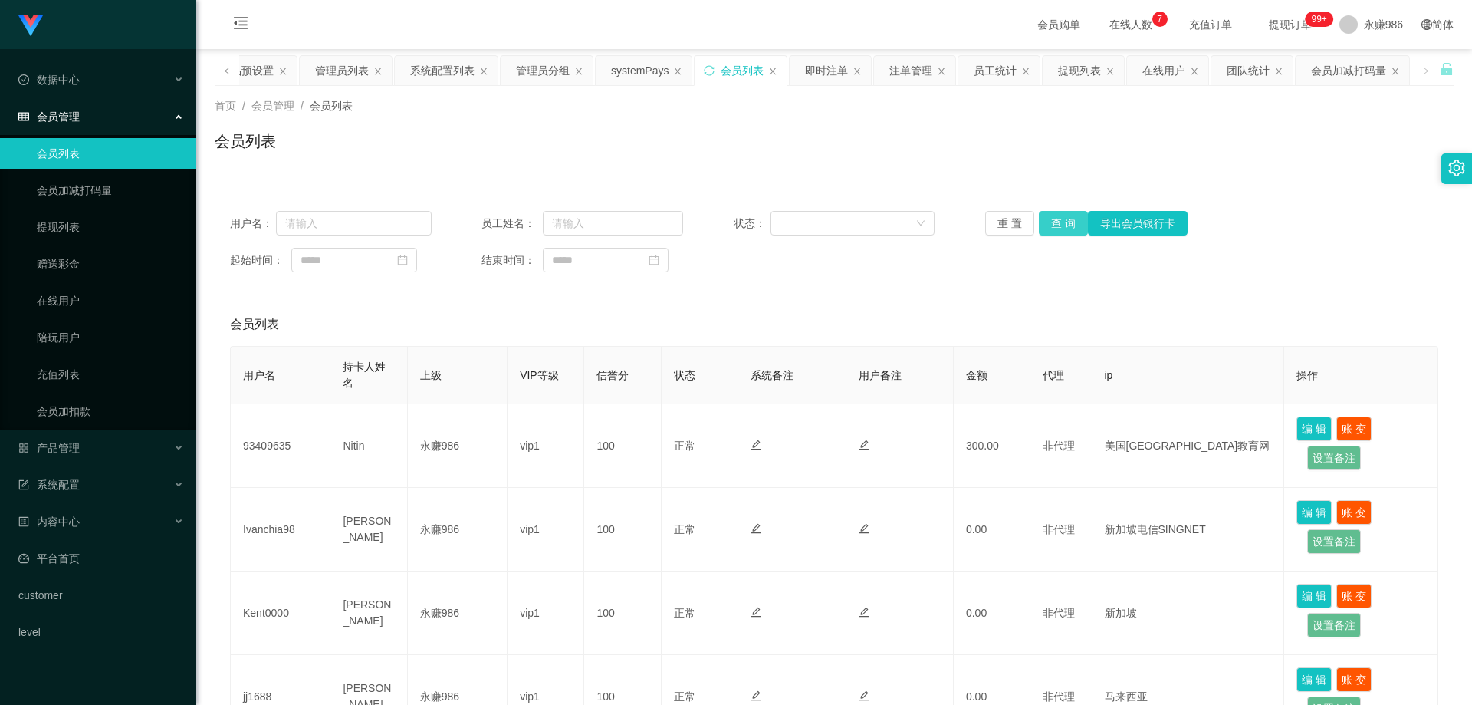
click at [1043, 224] on button "查 询" at bounding box center [1063, 223] width 49 height 25
click at [1043, 224] on button "查 询" at bounding box center [1072, 223] width 66 height 25
click at [1043, 224] on div "重 置 查 询 导出会员银行卡" at bounding box center [1086, 223] width 202 height 25
click at [1068, 215] on button "查 询" at bounding box center [1063, 223] width 49 height 25
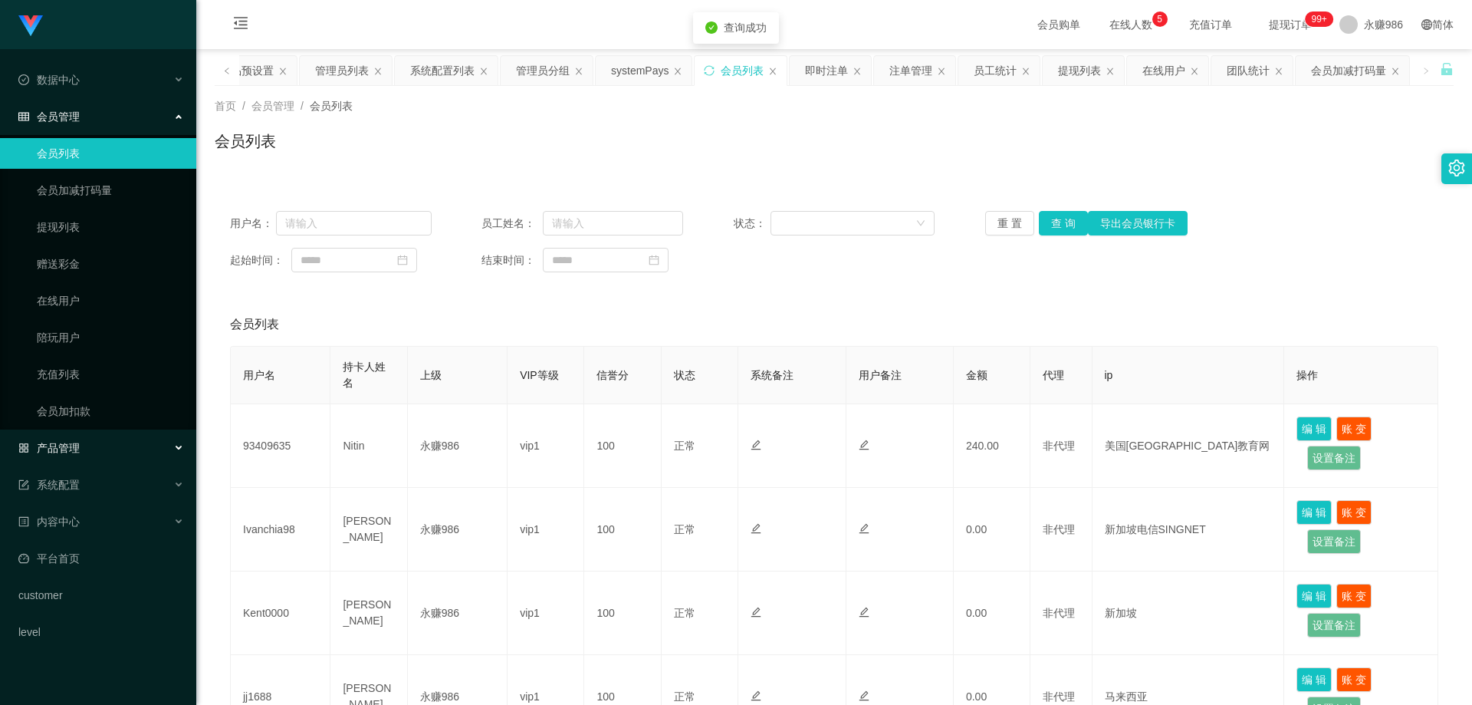
click at [137, 448] on div "产品管理" at bounding box center [98, 447] width 196 height 31
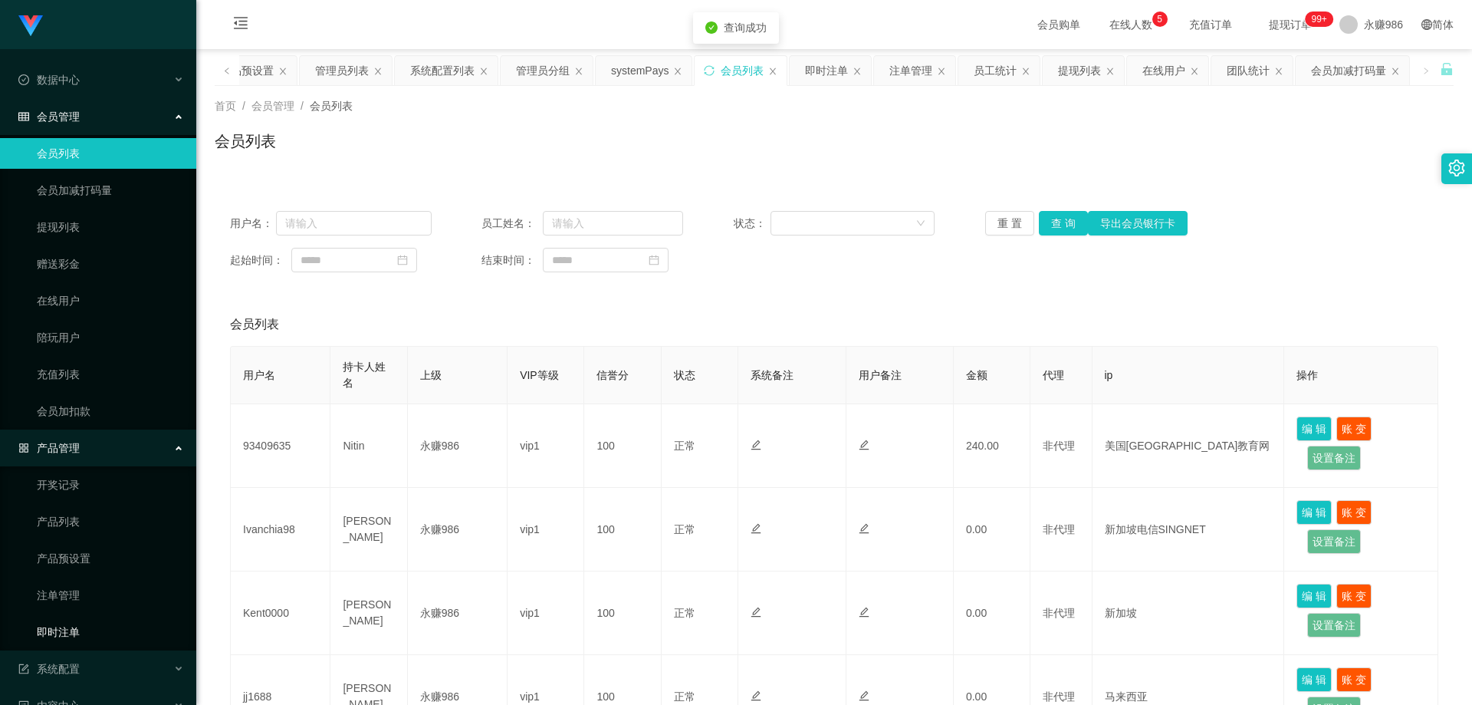
click at [75, 623] on link "即时注单" at bounding box center [110, 631] width 147 height 31
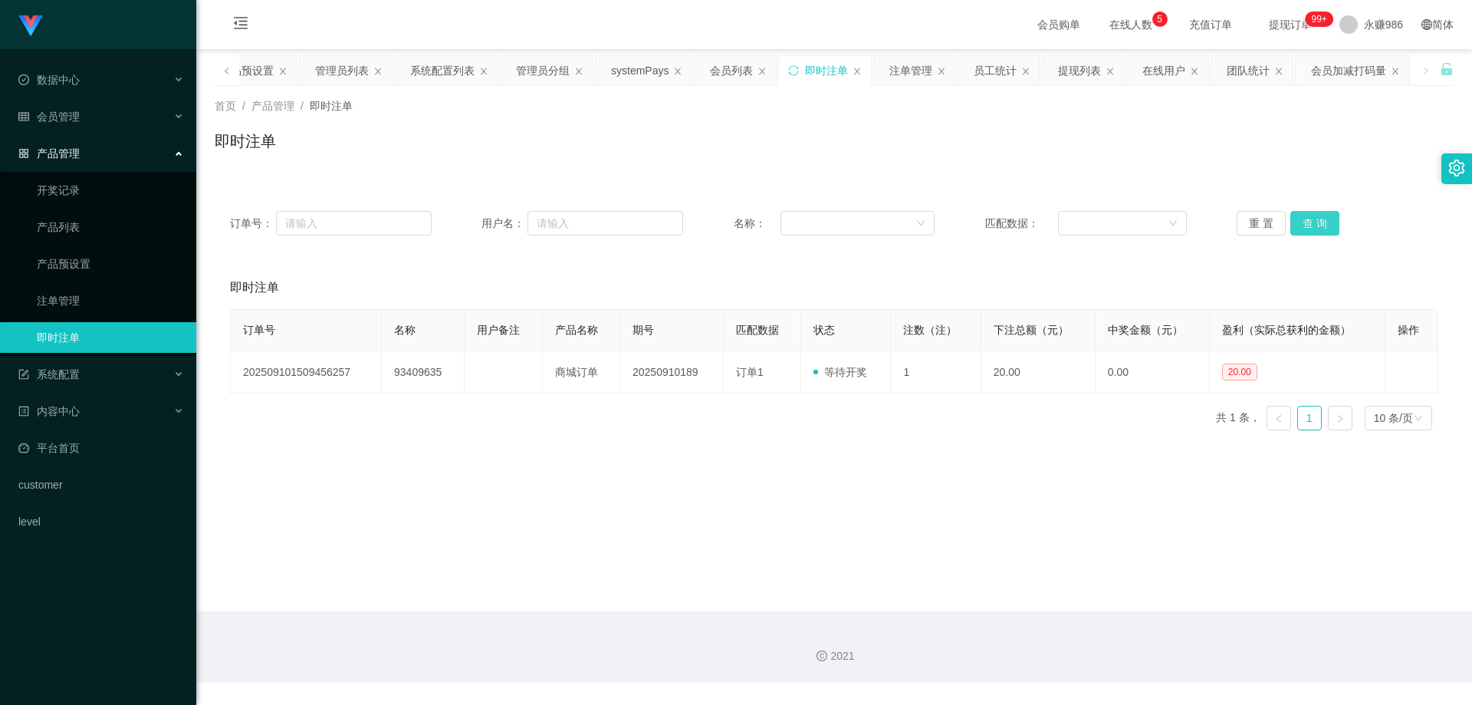
click at [1290, 213] on button "查 询" at bounding box center [1314, 223] width 49 height 25
click at [1294, 216] on button "查 询" at bounding box center [1314, 223] width 49 height 25
click at [83, 123] on div "会员管理" at bounding box center [98, 116] width 196 height 31
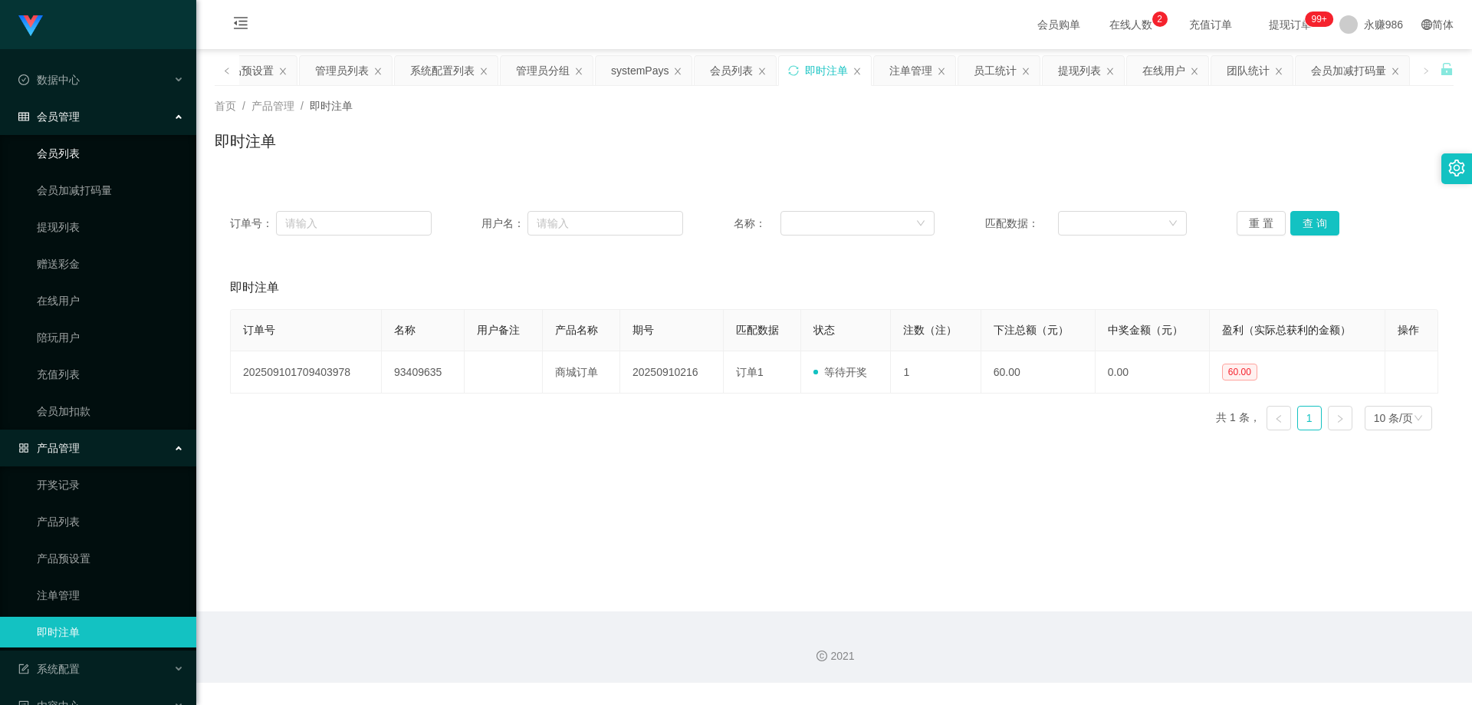
click at [79, 156] on link "会员列表" at bounding box center [110, 153] width 147 height 31
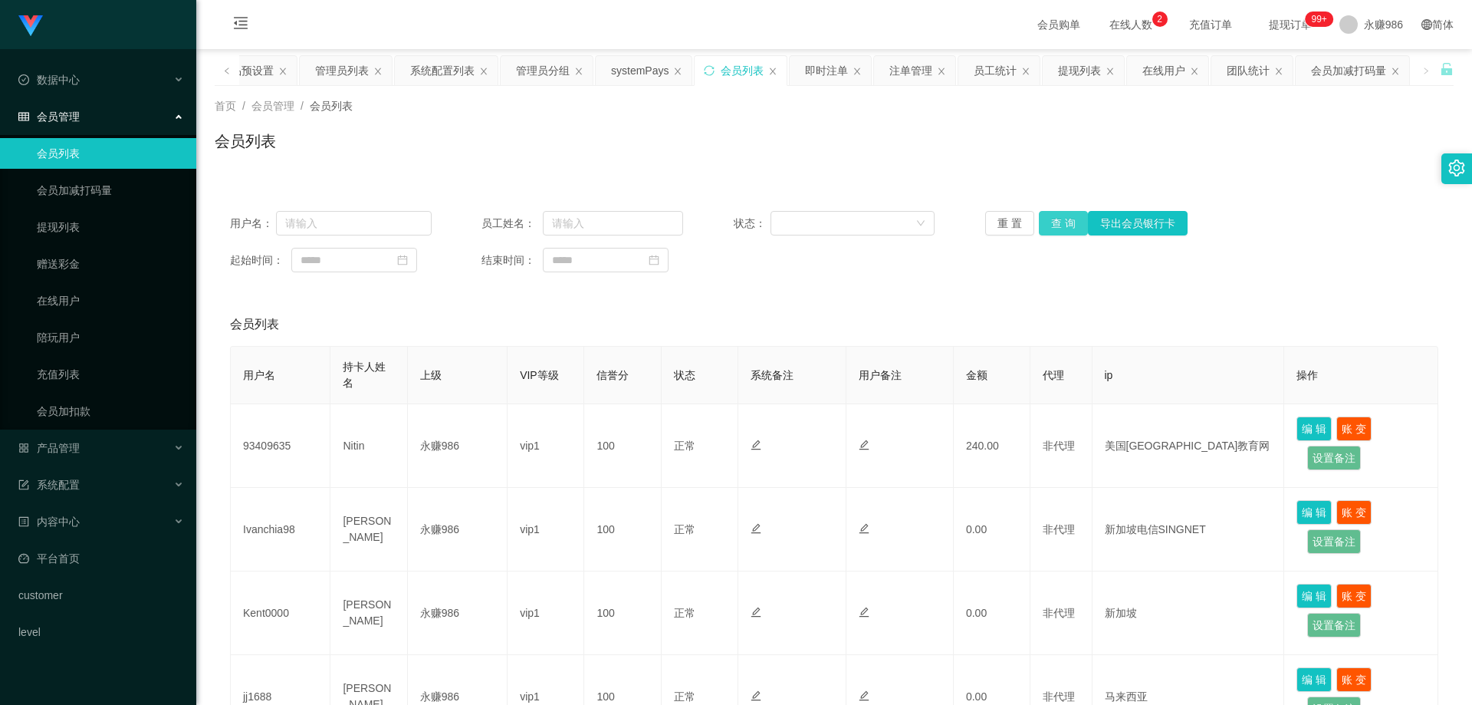
click at [1066, 218] on button "查 询" at bounding box center [1063, 223] width 49 height 25
click at [117, 456] on div "产品管理" at bounding box center [98, 447] width 196 height 31
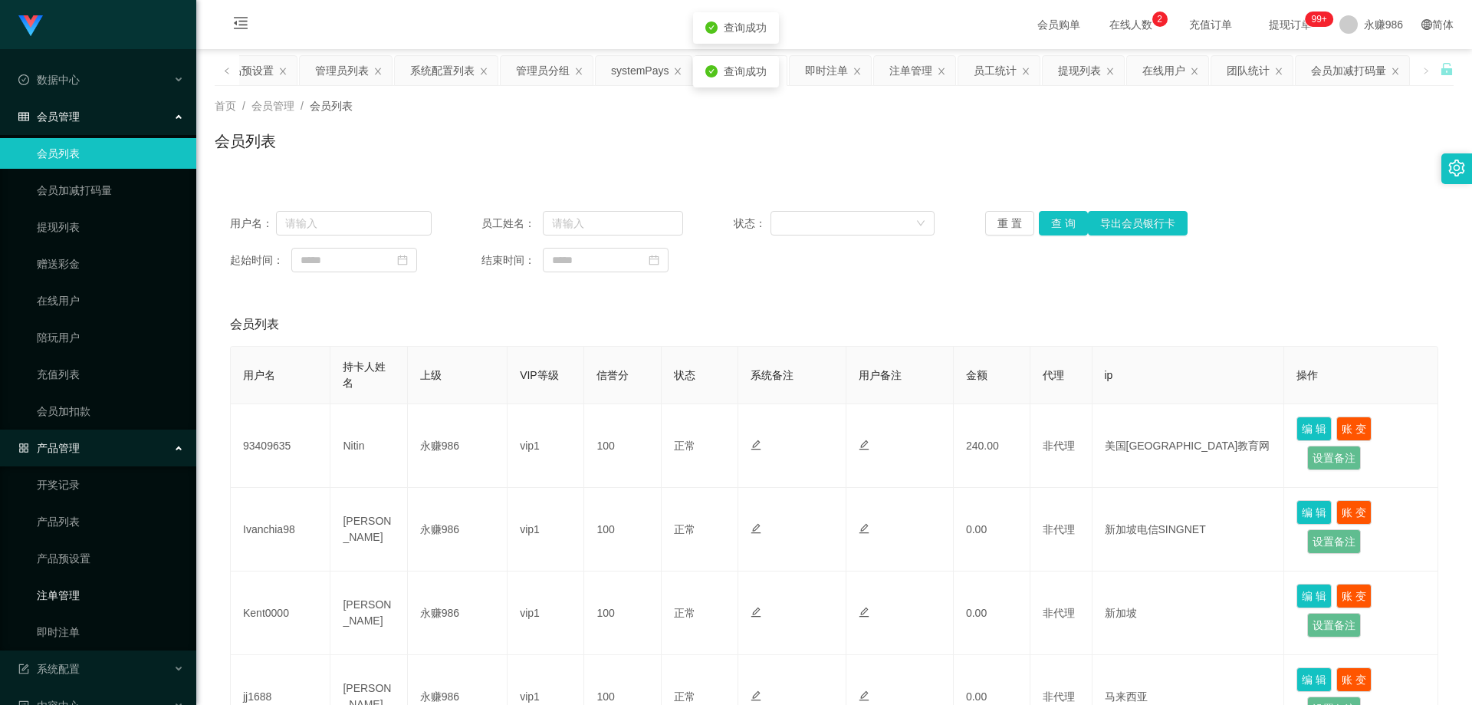
click at [84, 599] on link "注单管理" at bounding box center [110, 595] width 147 height 31
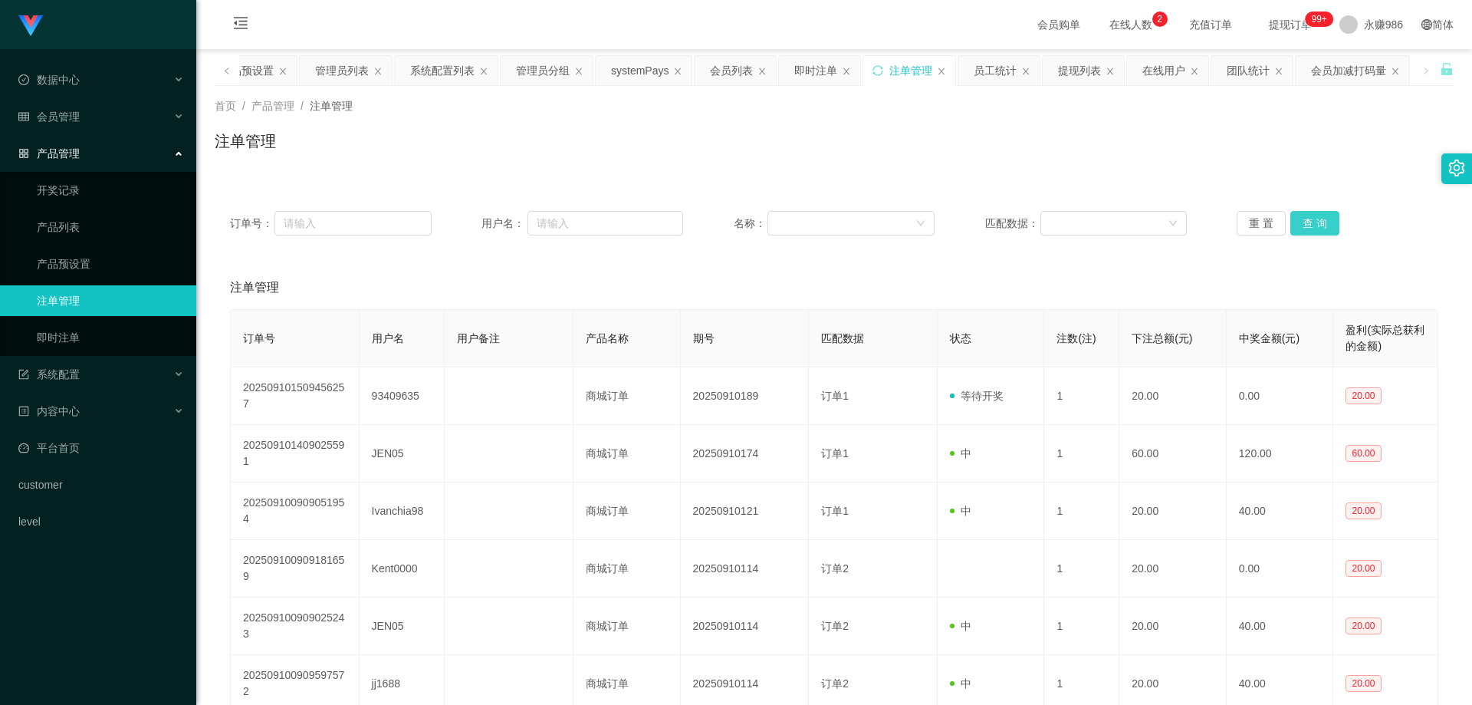
click at [1313, 223] on button "查 询" at bounding box center [1314, 223] width 49 height 25
click at [1314, 223] on button "查 询" at bounding box center [1314, 223] width 49 height 25
click at [116, 117] on div "会员管理" at bounding box center [98, 116] width 196 height 31
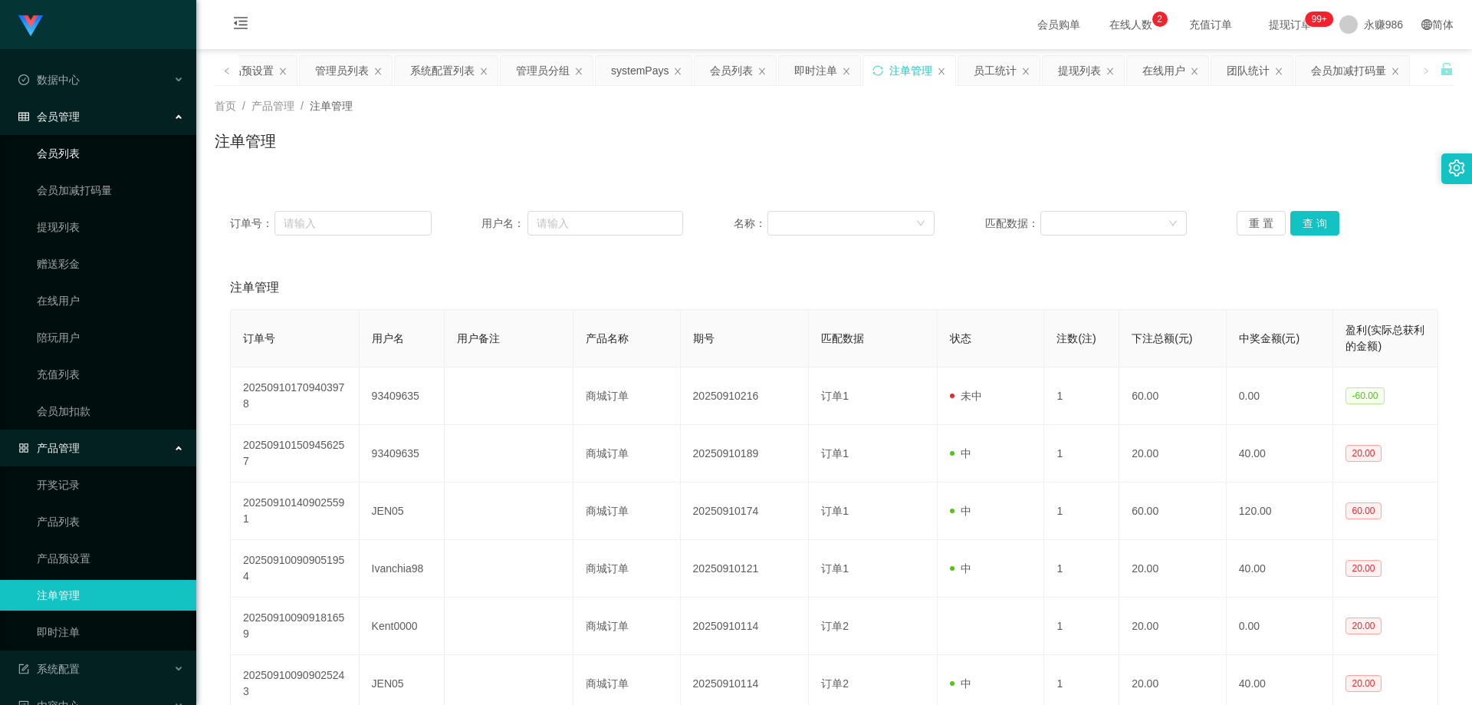
click at [85, 169] on ul "会员列表 会员加减打码量 提现列表 赠送彩金 在线用户 陪玩用户 充值列表 会员加扣款" at bounding box center [98, 282] width 196 height 294
click at [84, 156] on link "会员列表" at bounding box center [110, 153] width 147 height 31
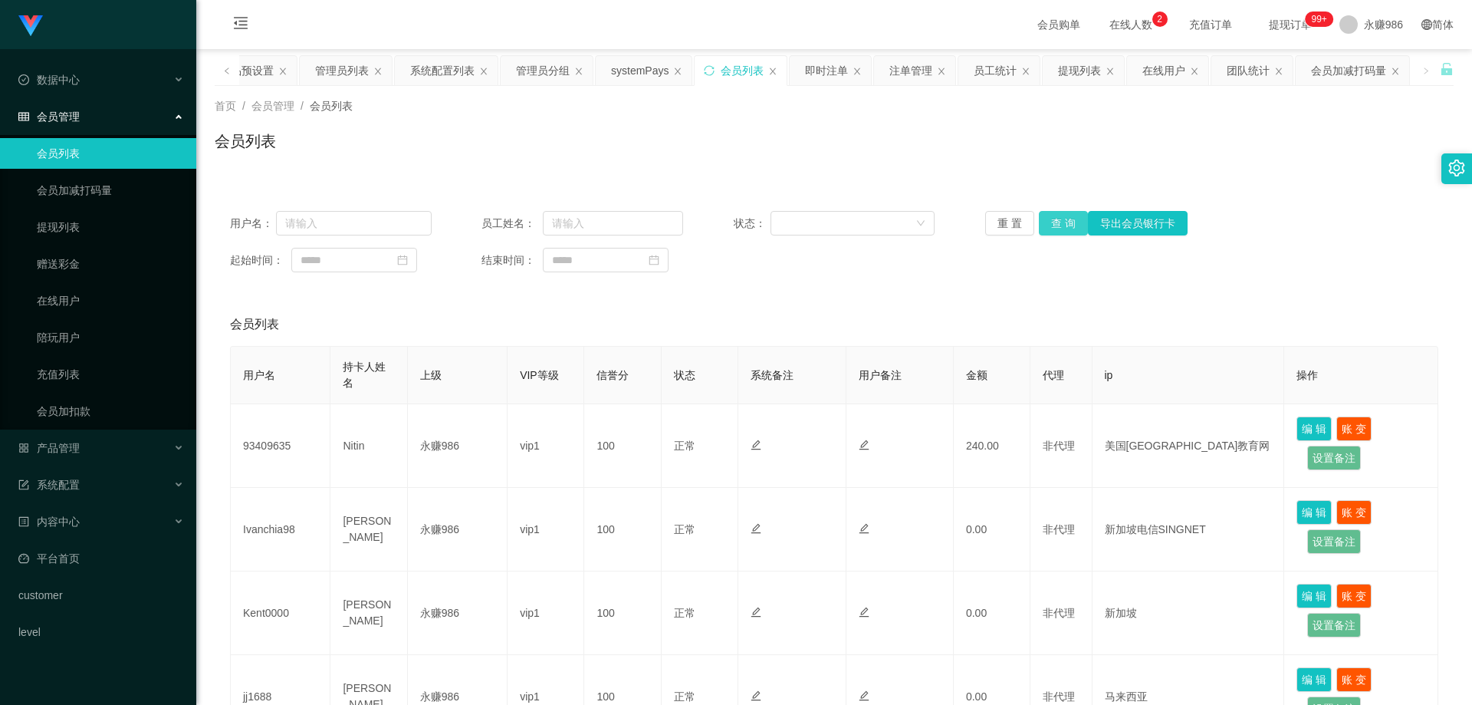
click at [1055, 222] on button "查 询" at bounding box center [1063, 223] width 49 height 25
click at [1054, 223] on button "查 询" at bounding box center [1063, 223] width 49 height 25
